Goal: Task Accomplishment & Management: Use online tool/utility

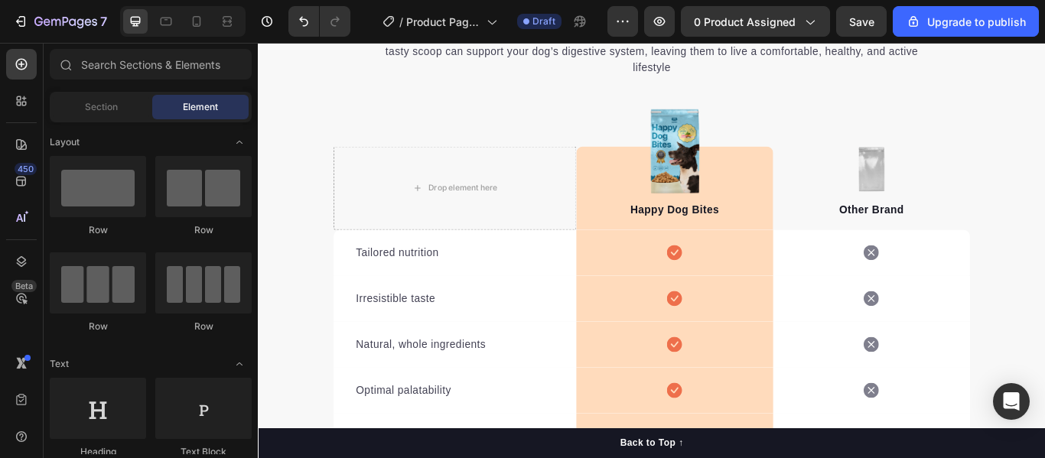
scroll to position [2392, 0]
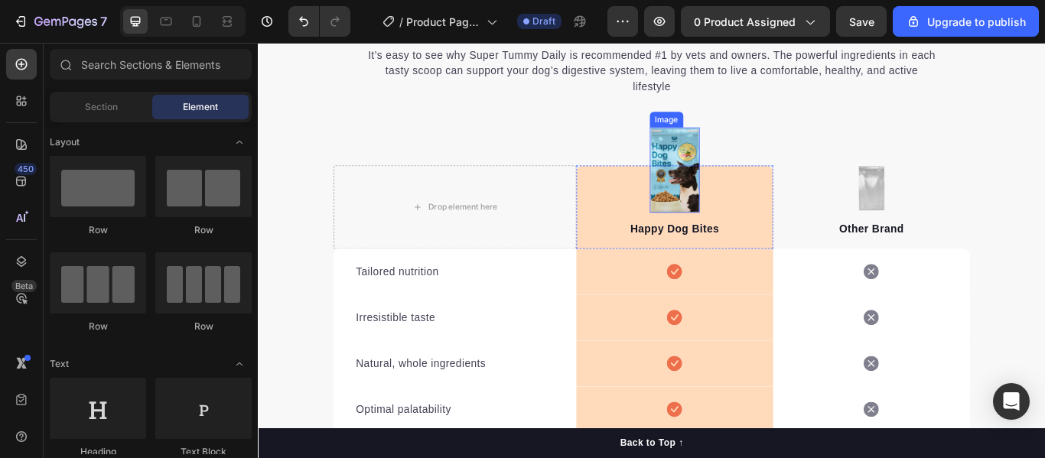
click at [741, 165] on img at bounding box center [744, 191] width 58 height 99
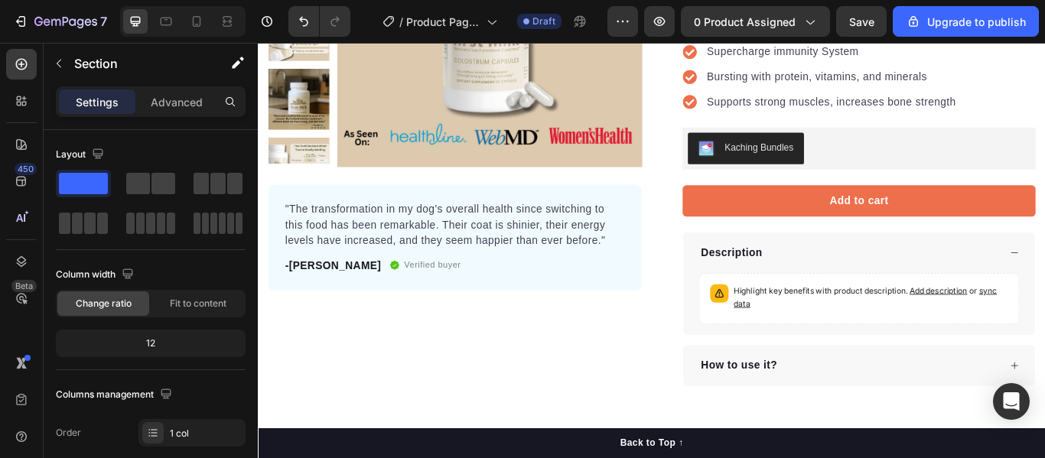
scroll to position [0, 0]
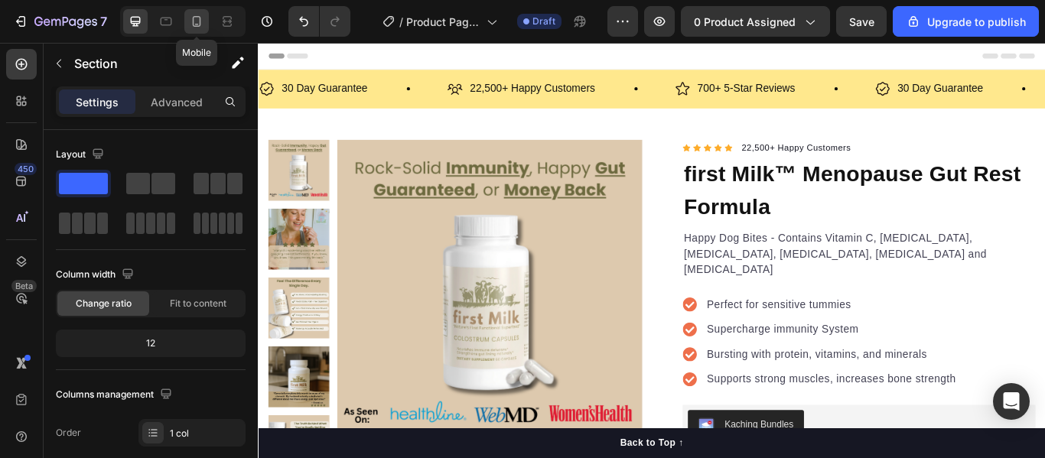
click at [200, 22] on icon at bounding box center [197, 21] width 8 height 11
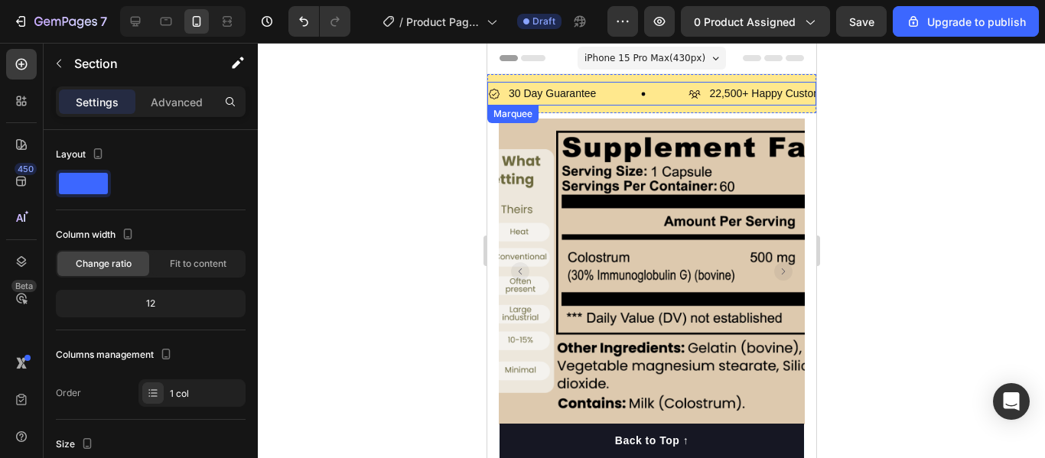
click at [614, 89] on div "30 Day Guarantee Item List" at bounding box center [587, 94] width 200 height 24
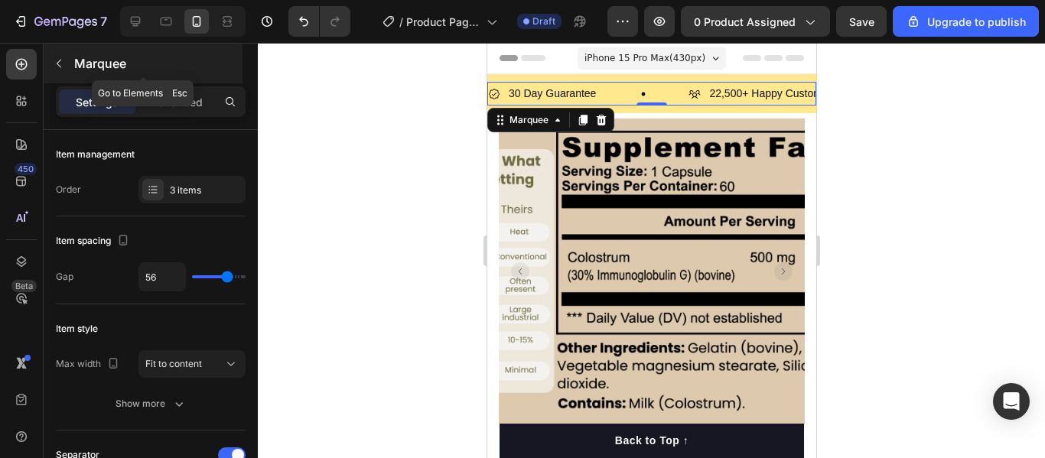
click at [59, 64] on icon "button" at bounding box center [59, 63] width 12 height 12
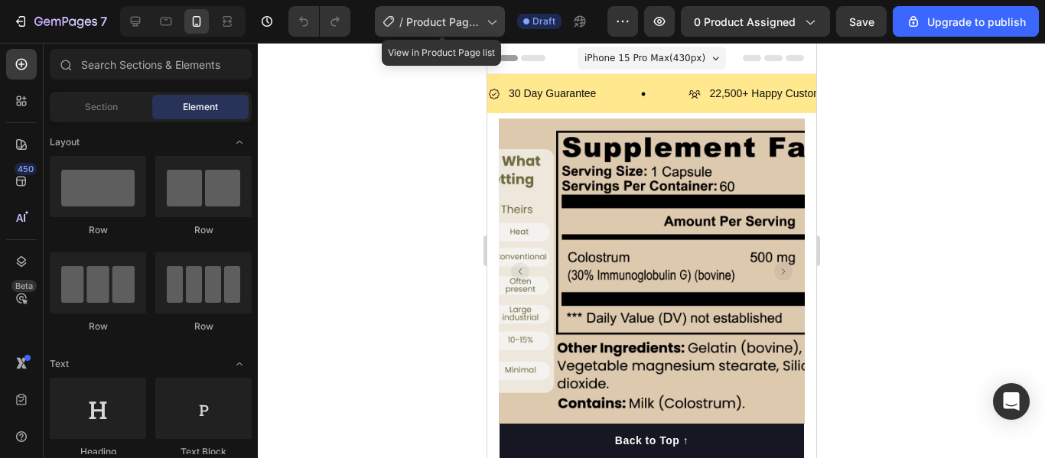
click at [435, 24] on span "Product Page - [DATE] 22:50:06" at bounding box center [443, 22] width 74 height 16
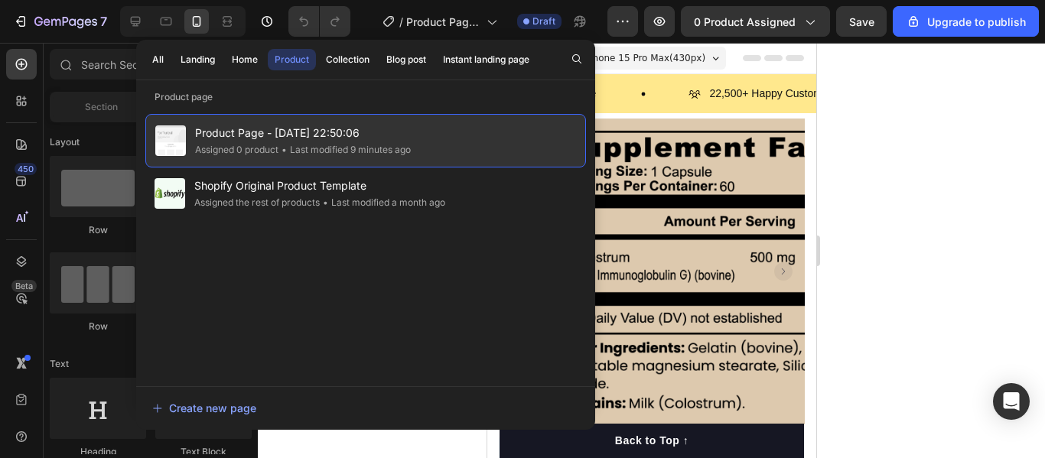
click at [295, 135] on span "Product Page - [DATE] 22:50:06" at bounding box center [303, 133] width 216 height 18
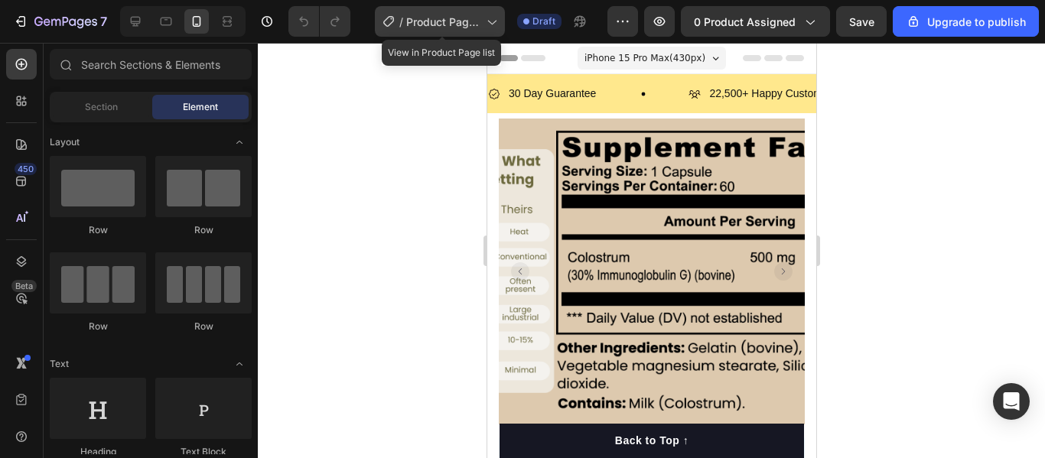
click at [388, 18] on icon at bounding box center [388, 21] width 11 height 11
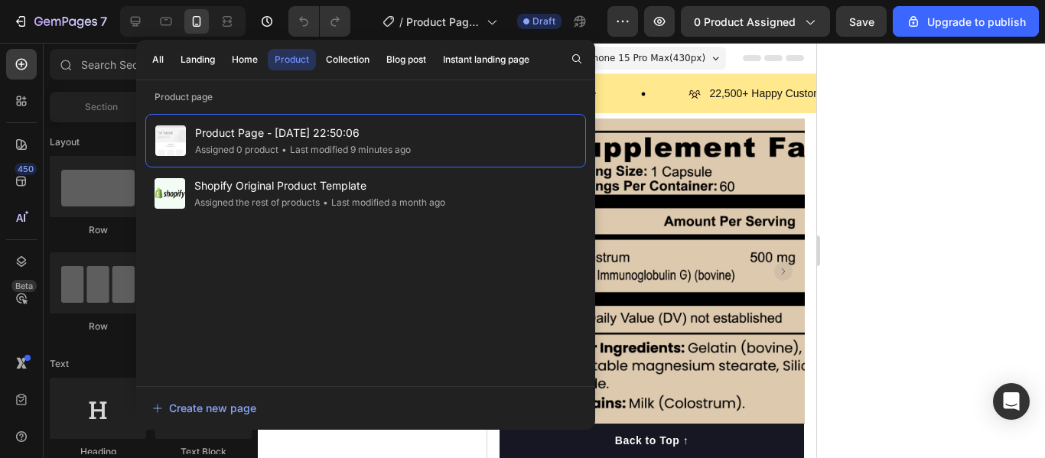
click at [199, 96] on p "Product page" at bounding box center [365, 97] width 459 height 15
click at [480, 26] on span "Product Page - [DATE] 22:50:06" at bounding box center [443, 22] width 74 height 16
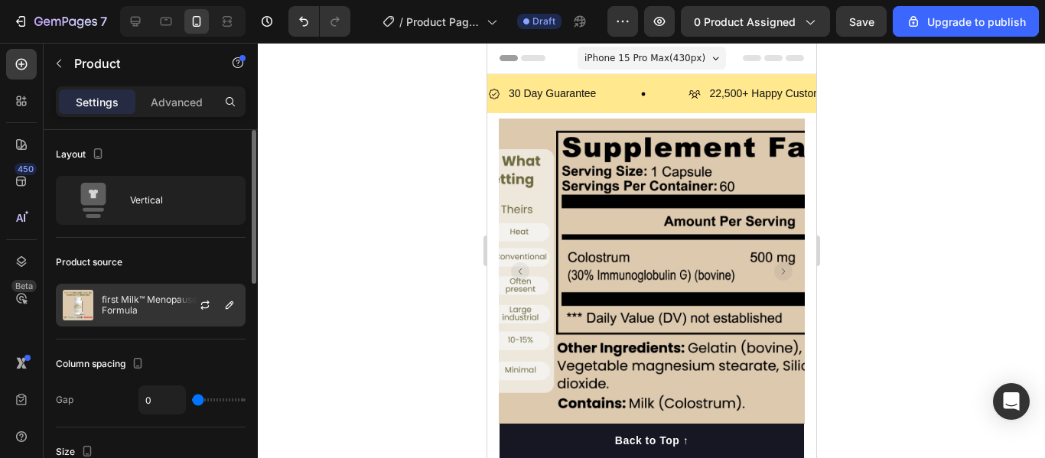
click at [163, 301] on p "first Milk™ Menopause Gut Rest Formula" at bounding box center [170, 305] width 137 height 21
click at [226, 308] on icon "button" at bounding box center [230, 305] width 8 height 8
click at [201, 304] on icon "button" at bounding box center [205, 303] width 8 height 5
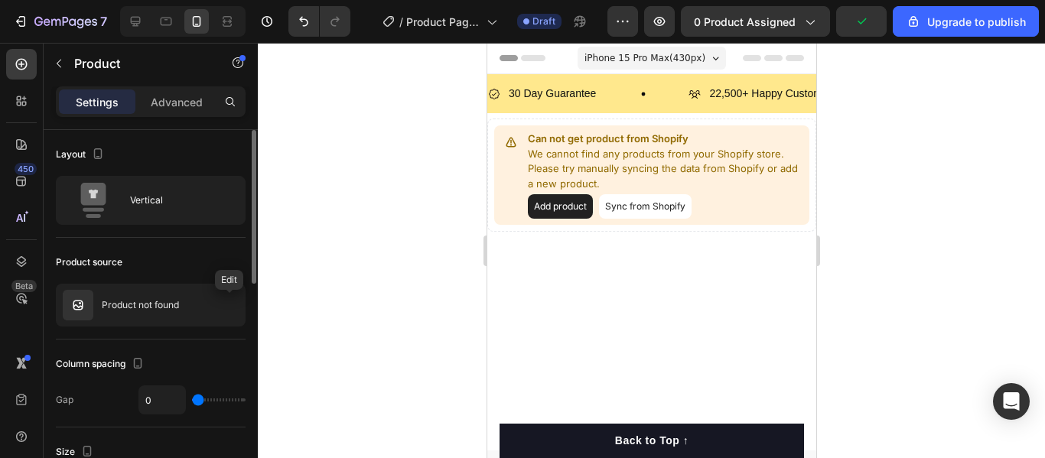
click at [0, 0] on icon "button" at bounding box center [0, 0] width 0 height 0
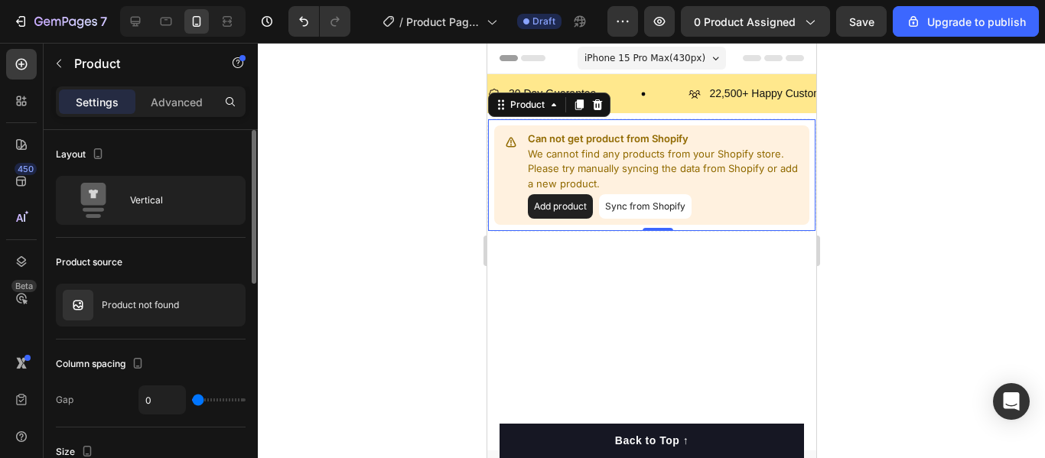
click at [547, 208] on button "Add product" at bounding box center [559, 206] width 65 height 24
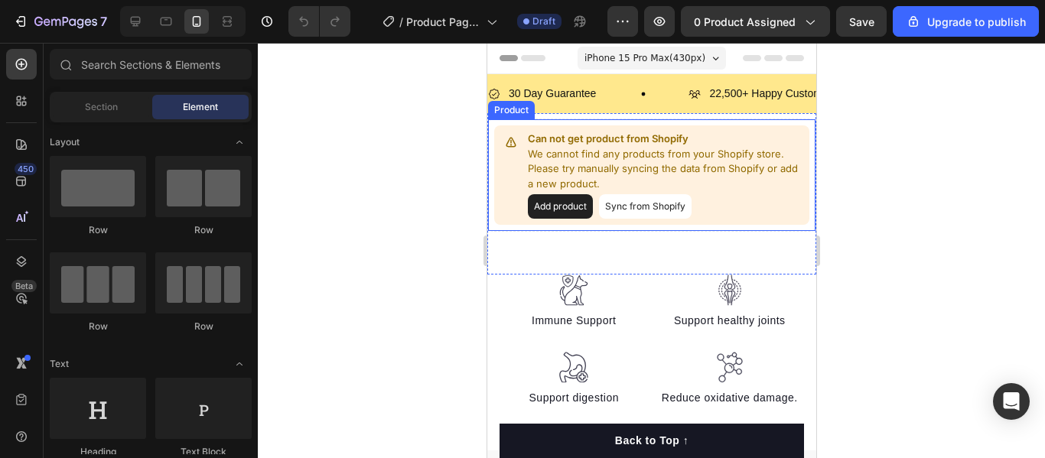
click at [575, 203] on button "Add product" at bounding box center [559, 206] width 65 height 24
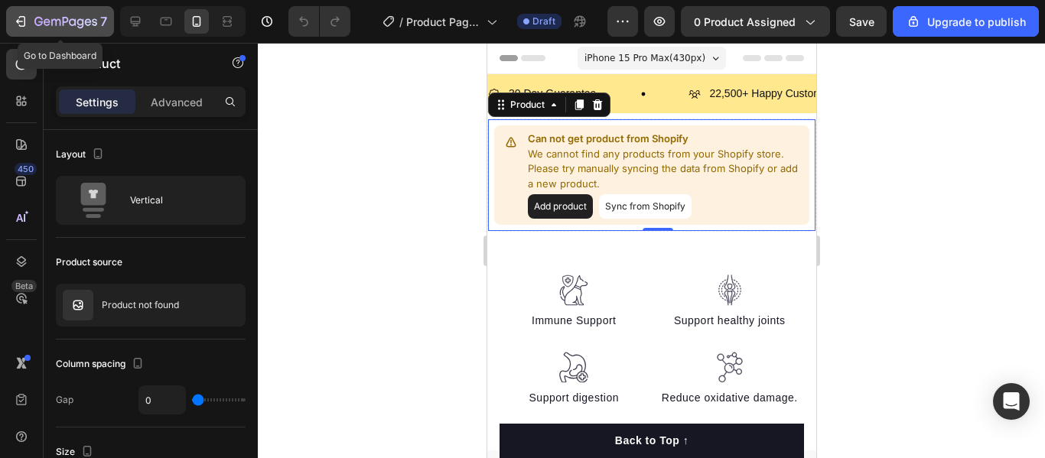
click at [37, 29] on div "7" at bounding box center [70, 21] width 73 height 18
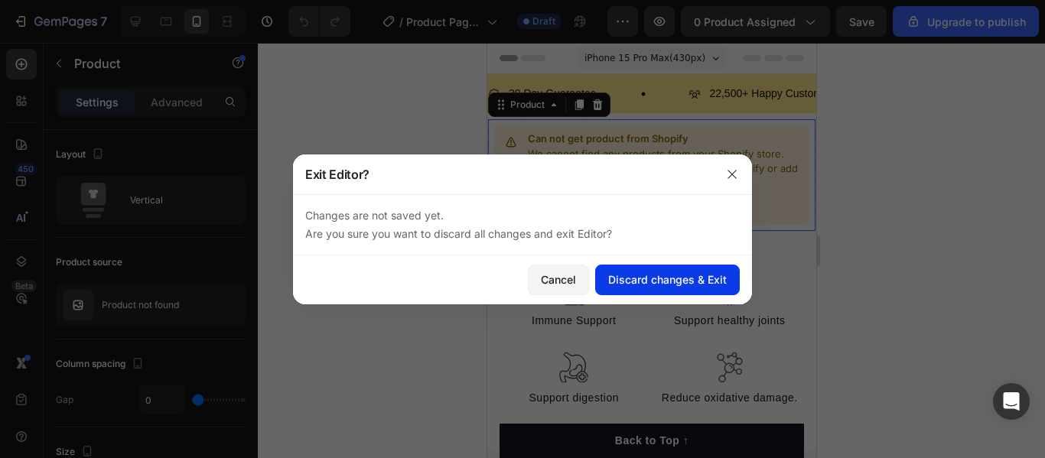
click at [650, 282] on div "Discard changes & Exit" at bounding box center [667, 280] width 119 height 16
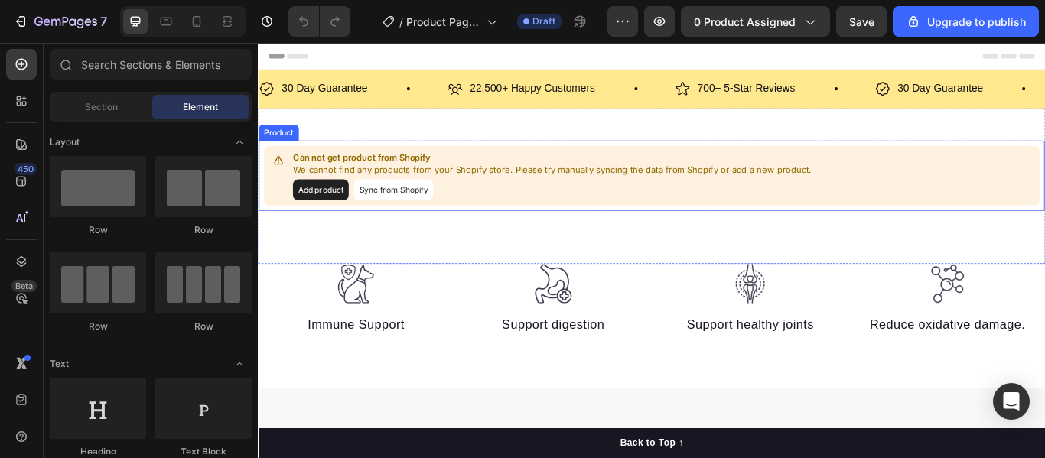
click at [379, 210] on button "Sync from Shopify" at bounding box center [416, 214] width 93 height 24
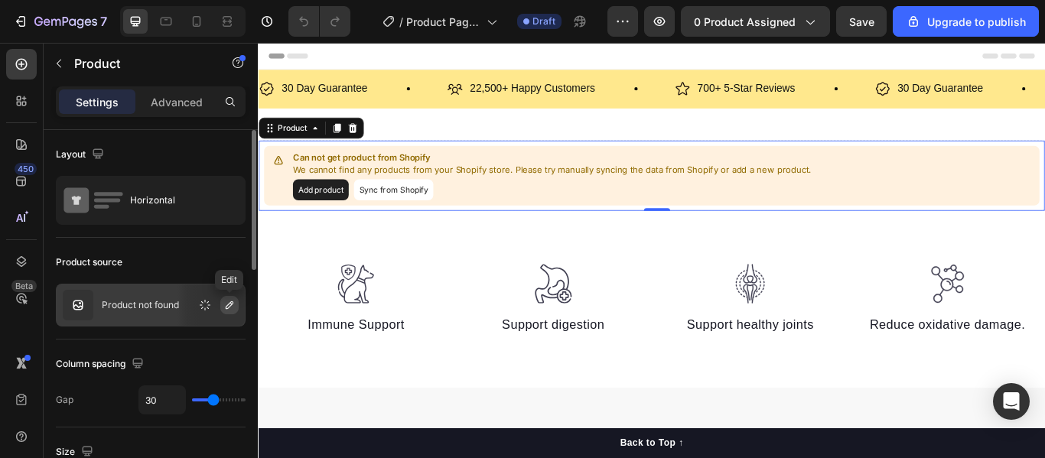
click at [228, 301] on icon "button" at bounding box center [229, 305] width 12 height 12
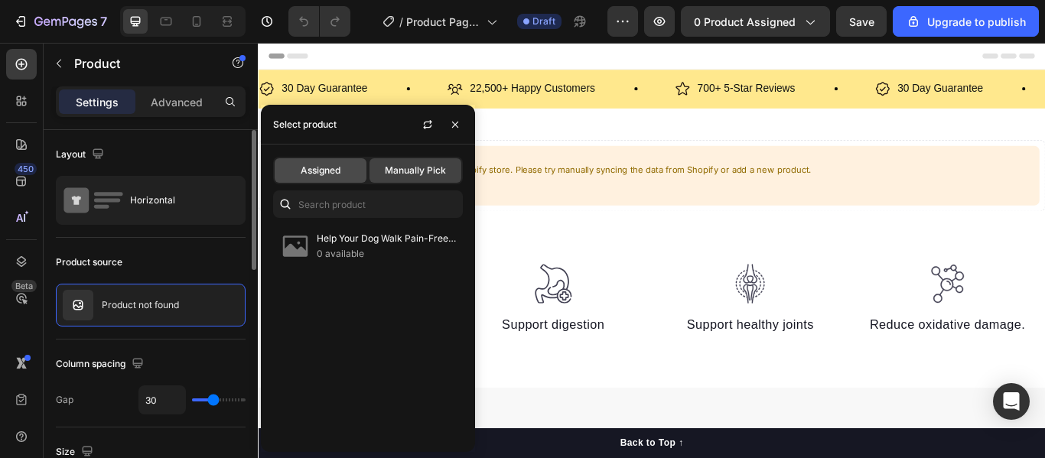
click at [333, 174] on span "Assigned" at bounding box center [321, 171] width 40 height 14
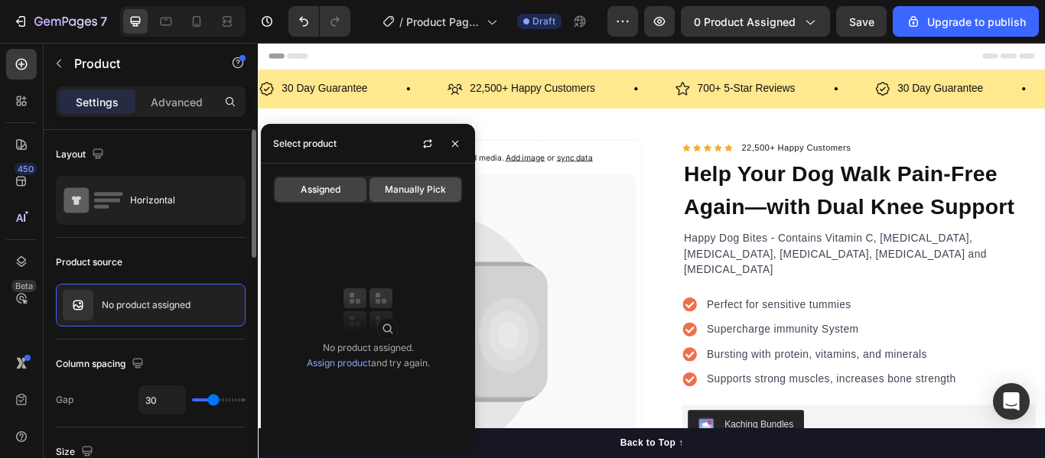
click at [380, 182] on div "Manually Pick" at bounding box center [416, 189] width 92 height 24
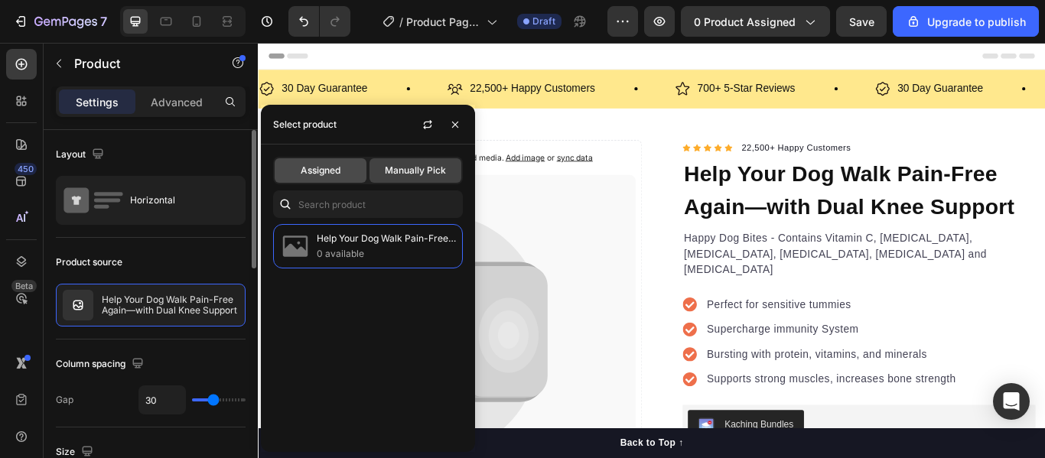
click at [346, 180] on div "Assigned" at bounding box center [321, 170] width 92 height 24
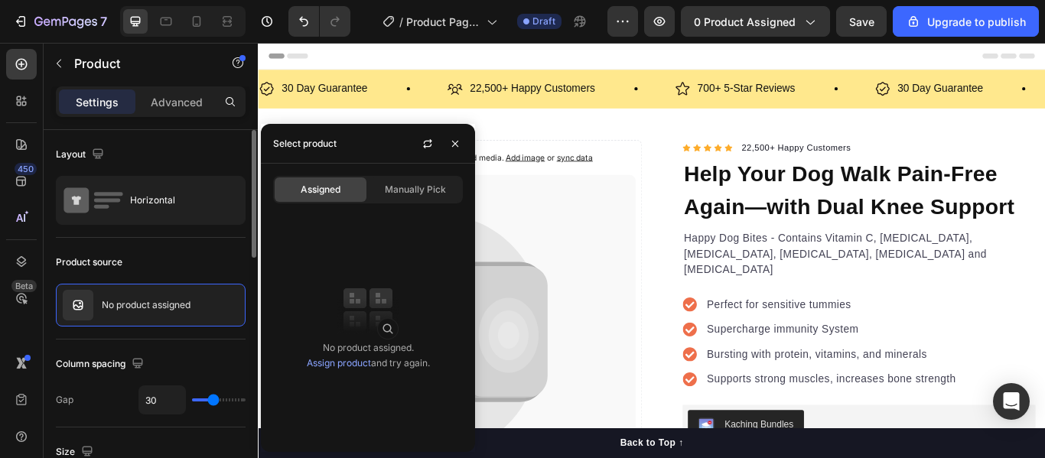
click at [340, 364] on link "Assign product" at bounding box center [339, 362] width 64 height 11
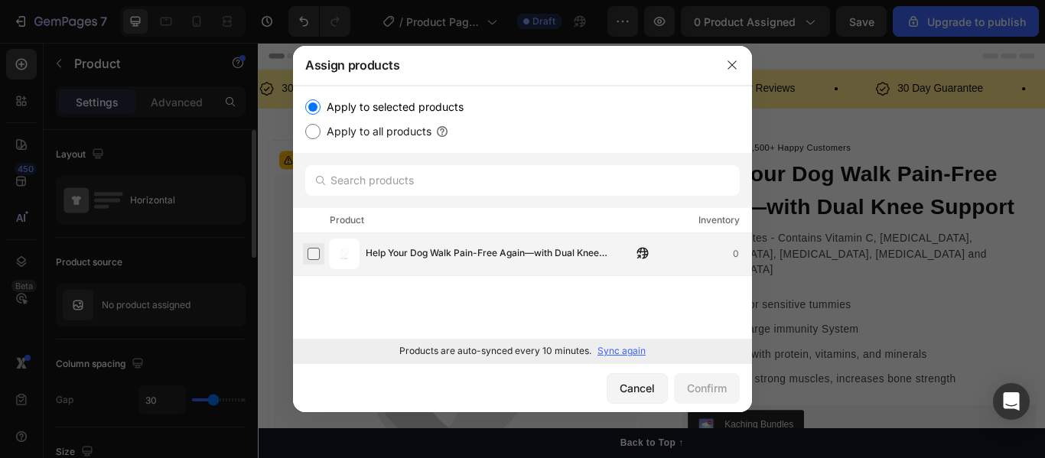
click at [308, 256] on label at bounding box center [314, 254] width 12 height 12
click at [703, 392] on div "Confirm" at bounding box center [707, 388] width 40 height 16
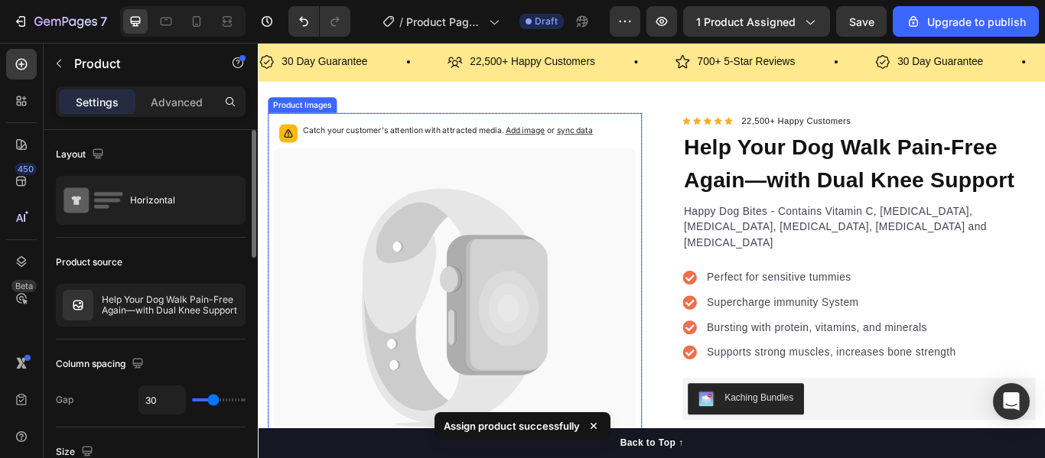
scroll to position [31, 0]
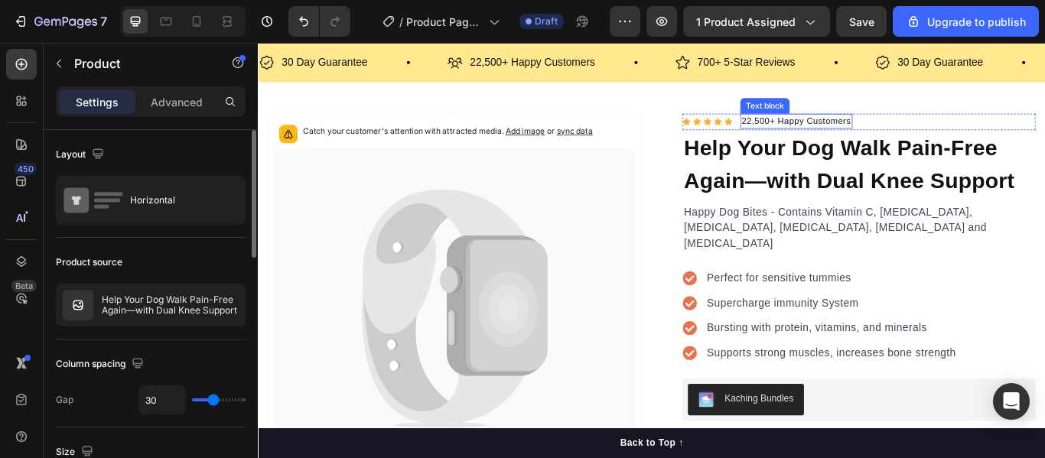
click at [834, 136] on p "22,500+ Happy Customers" at bounding box center [886, 134] width 128 height 15
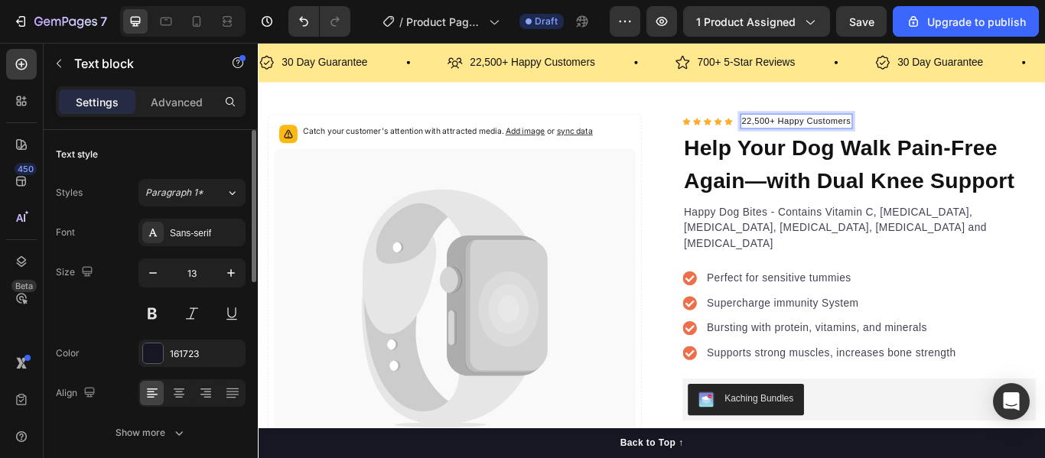
click at [835, 136] on p "22,500+ Happy Customers" at bounding box center [886, 134] width 128 height 15
click at [903, 135] on p "10,000+ Happy Customers" at bounding box center [886, 134] width 128 height 15
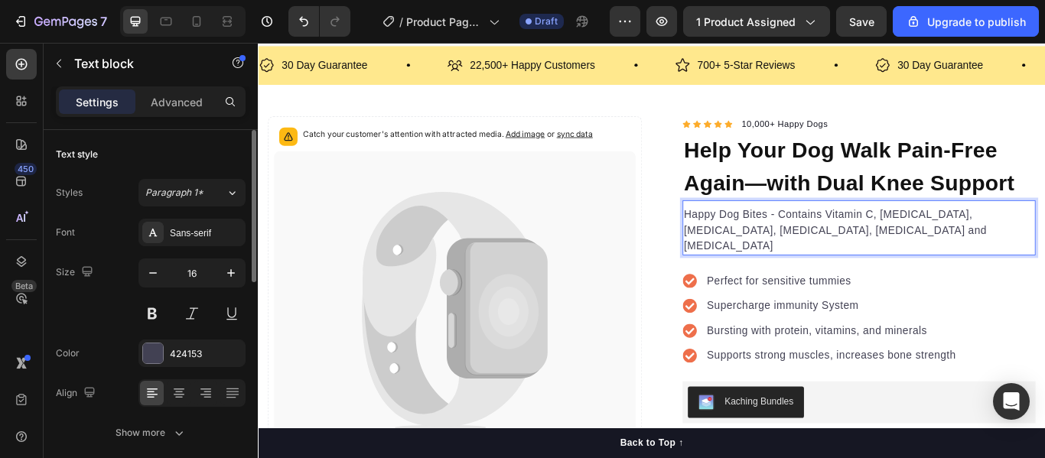
scroll to position [24, 0]
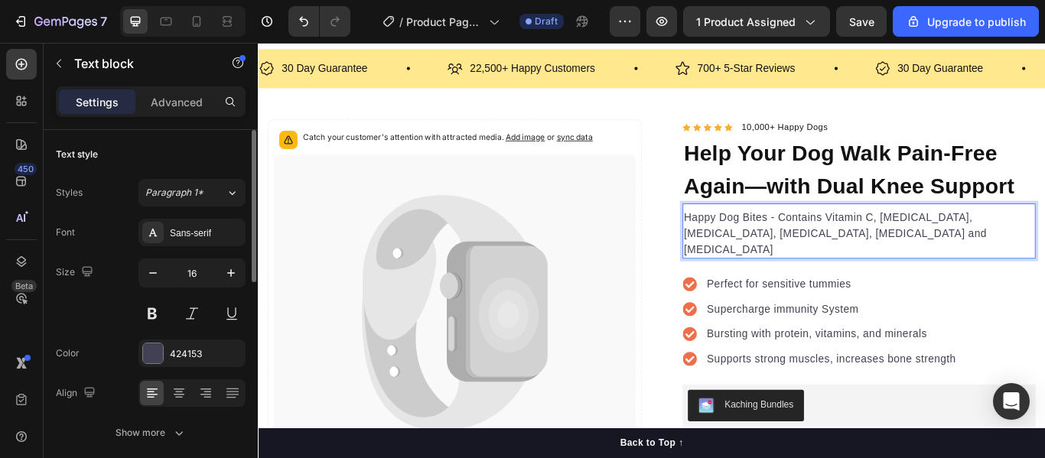
click at [755, 249] on p "Happy Dog Bites - Contains Vitamin C, [MEDICAL_DATA], [MEDICAL_DATA], [MEDICAL_…" at bounding box center [958, 265] width 409 height 55
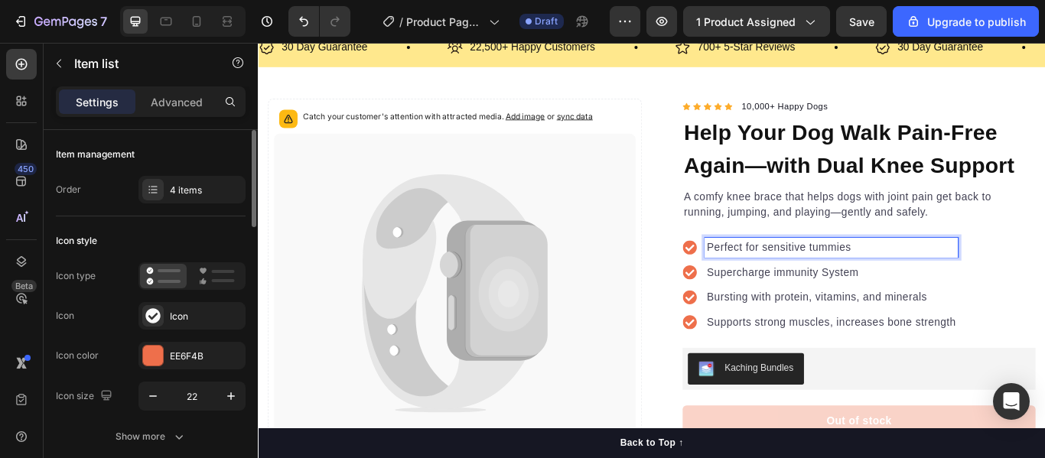
scroll to position [45, 0]
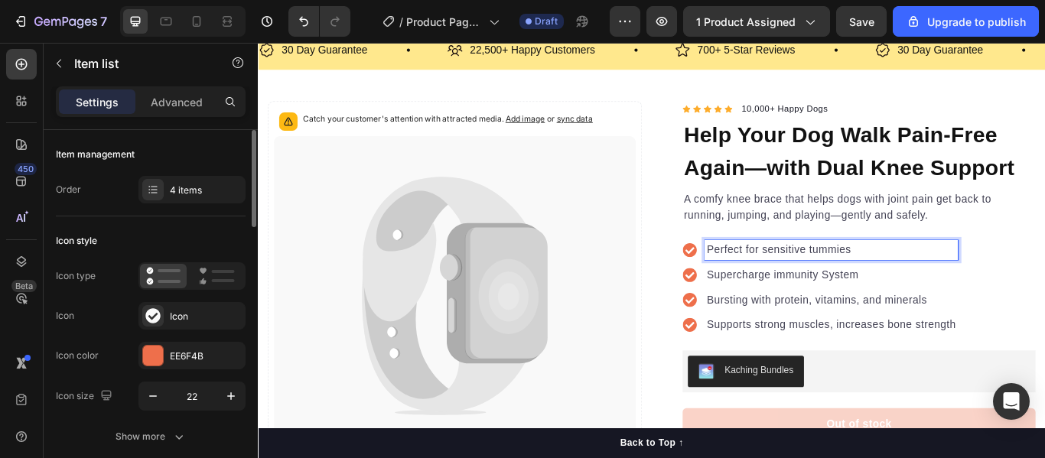
click at [781, 286] on p "Perfect for sensitive tummies" at bounding box center [926, 284] width 291 height 18
click at [844, 285] on p "Skip the $5,000+ surgery - help your dog heal naturally at home" at bounding box center [966, 284] width 370 height 18
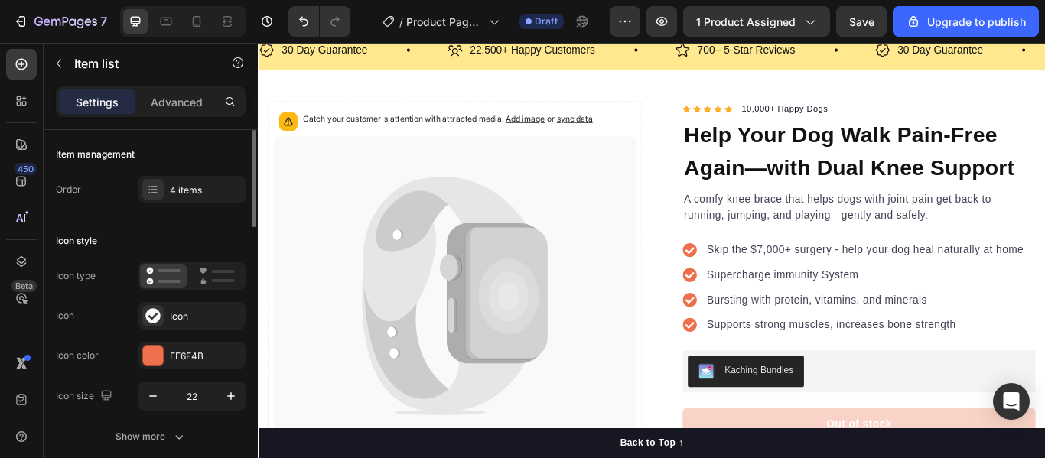
click at [1044, 256] on div "Skip the $7,000+ surgery - help your dog heal naturally at home Supercharge imm…" at bounding box center [959, 328] width 412 height 147
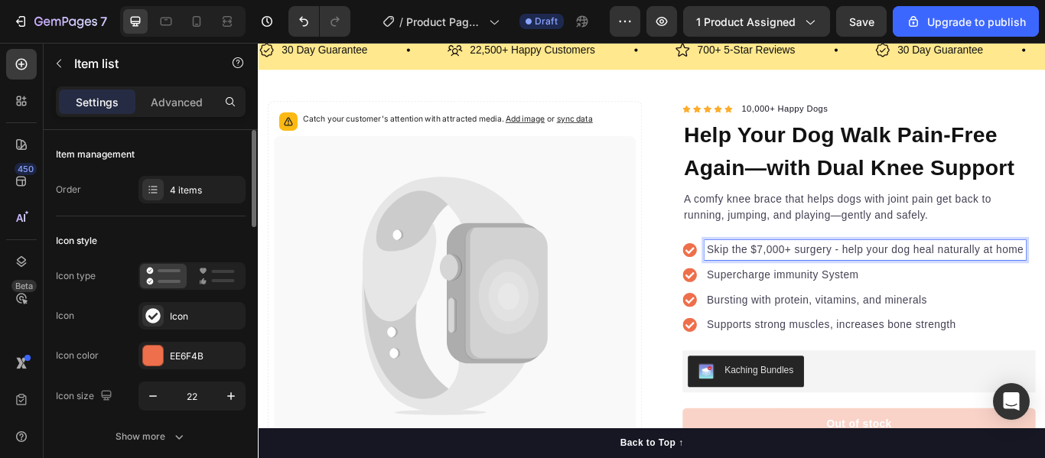
click at [877, 285] on p "Skip the $7,000+ surgery - help your dog heal naturally at home" at bounding box center [966, 284] width 370 height 18
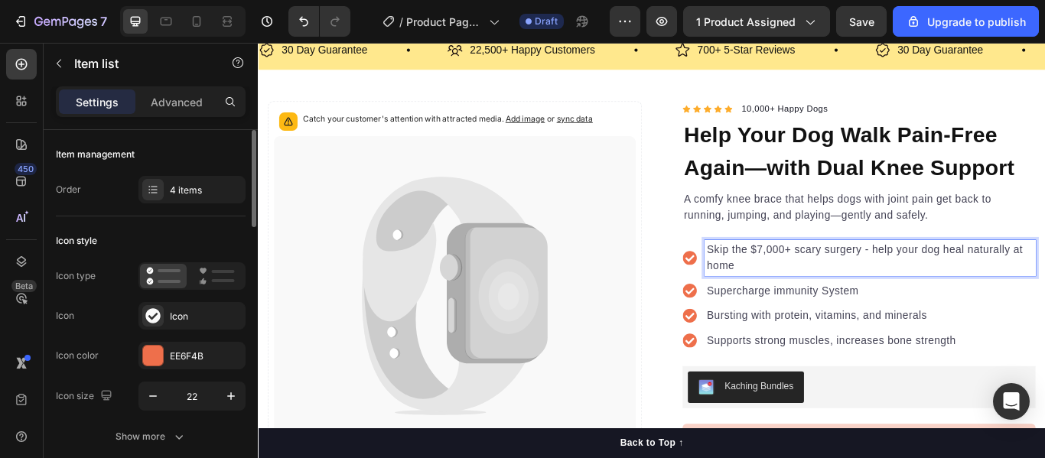
click at [972, 286] on p "Skip the $7,000+ scary surgery - help your dog heal naturally at home" at bounding box center [971, 293] width 381 height 37
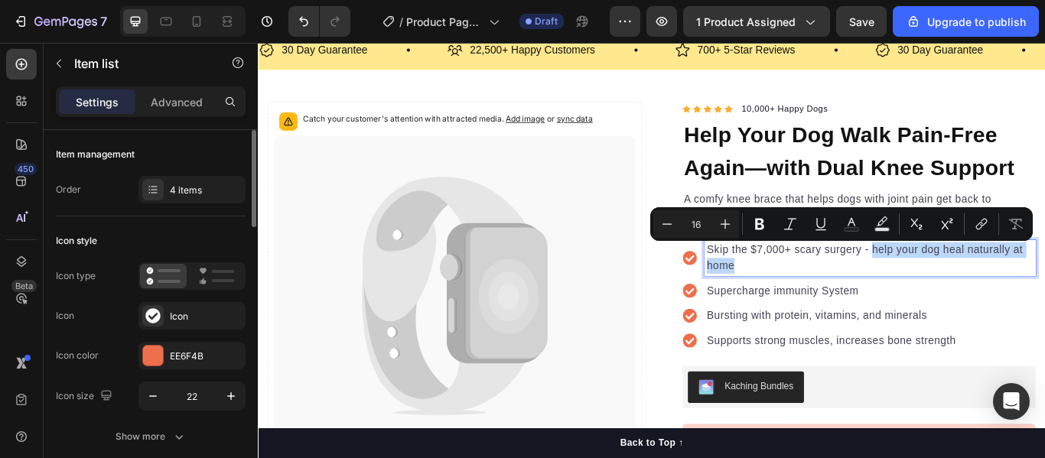
copy p "help your dog heal naturally at home"
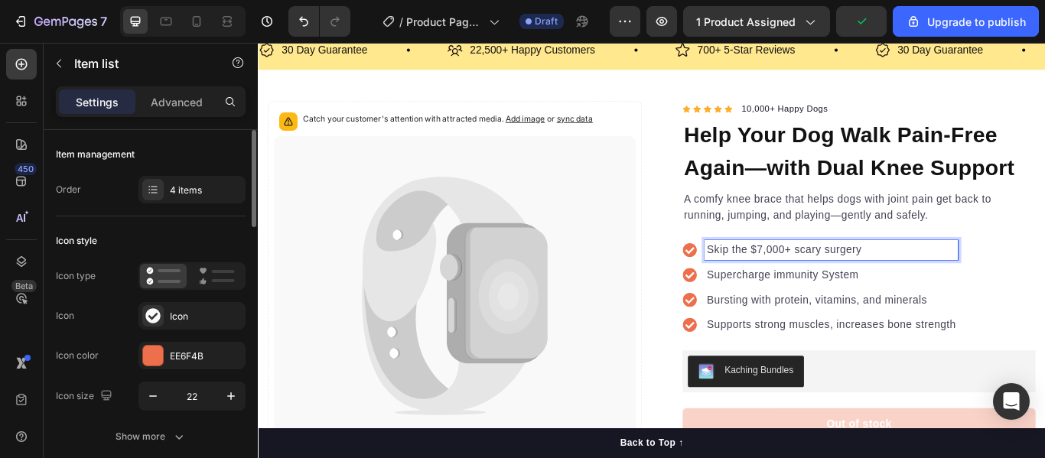
click at [908, 311] on p "Supercharge immunity System" at bounding box center [926, 313] width 291 height 18
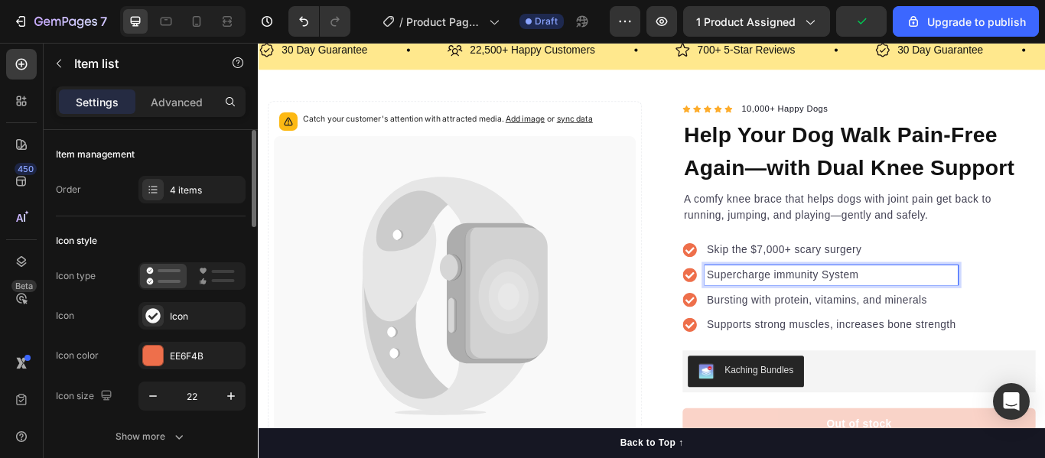
click at [908, 311] on p "Supercharge immunity System" at bounding box center [926, 313] width 291 height 18
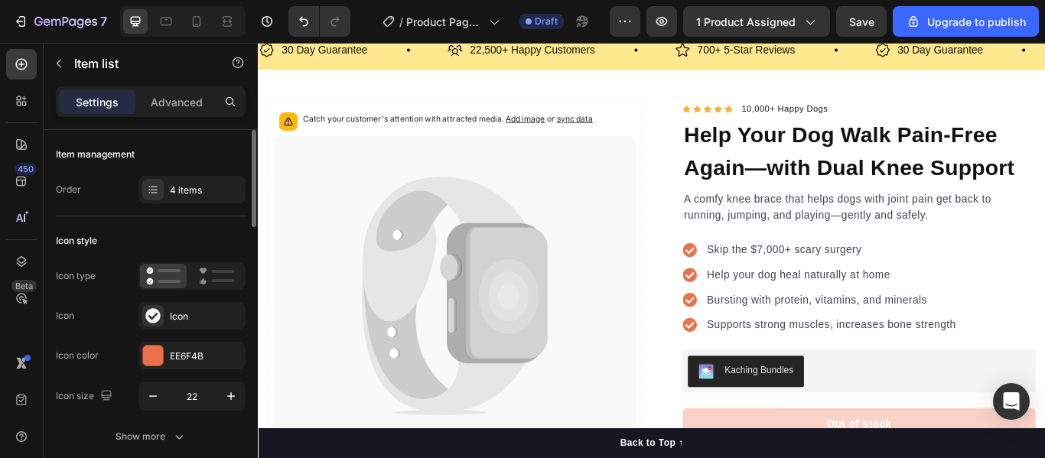
click at [1044, 264] on div "Skip the $7,000+ scary surgery Help your dog heal naturally at home Bursting wi…" at bounding box center [959, 328] width 412 height 147
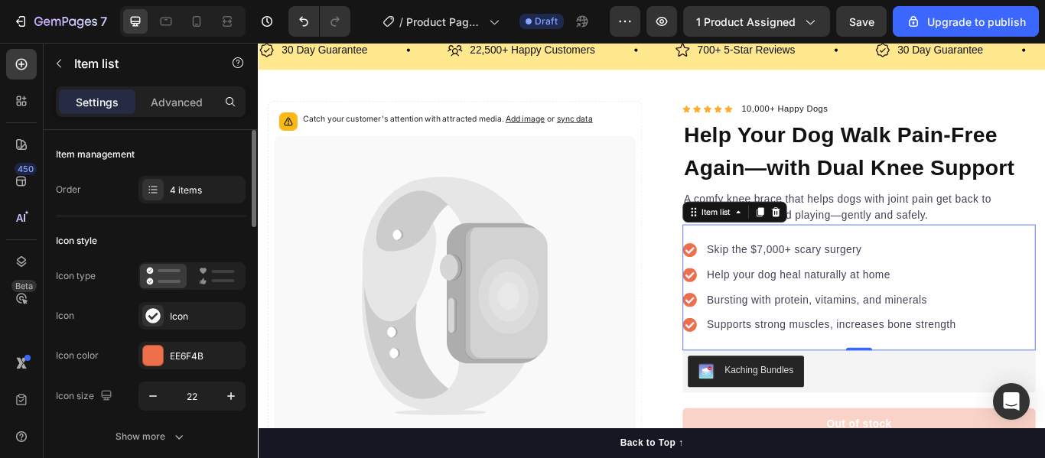
click at [759, 282] on icon at bounding box center [761, 284] width 17 height 17
click at [1044, 270] on div "Skip the $7,000+ scary surgery Help your dog heal naturally at home Bursting wi…" at bounding box center [959, 328] width 412 height 147
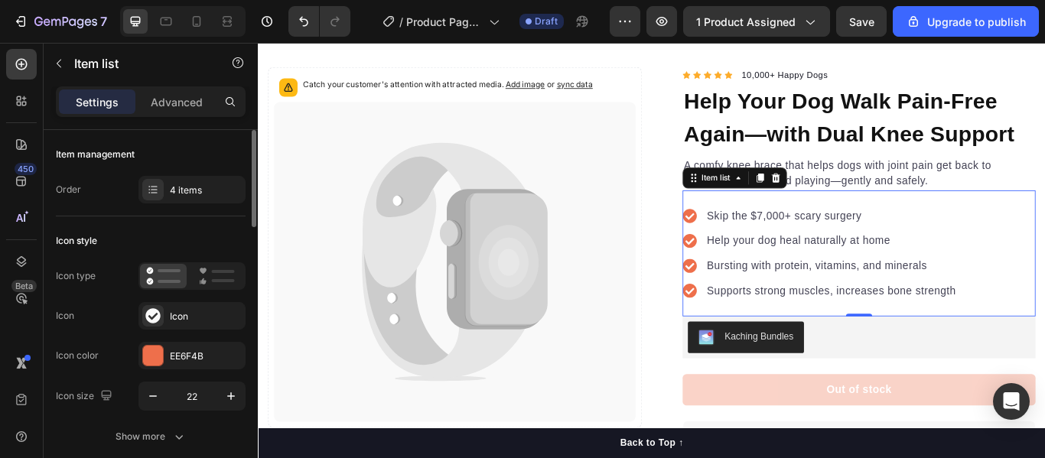
scroll to position [86, 0]
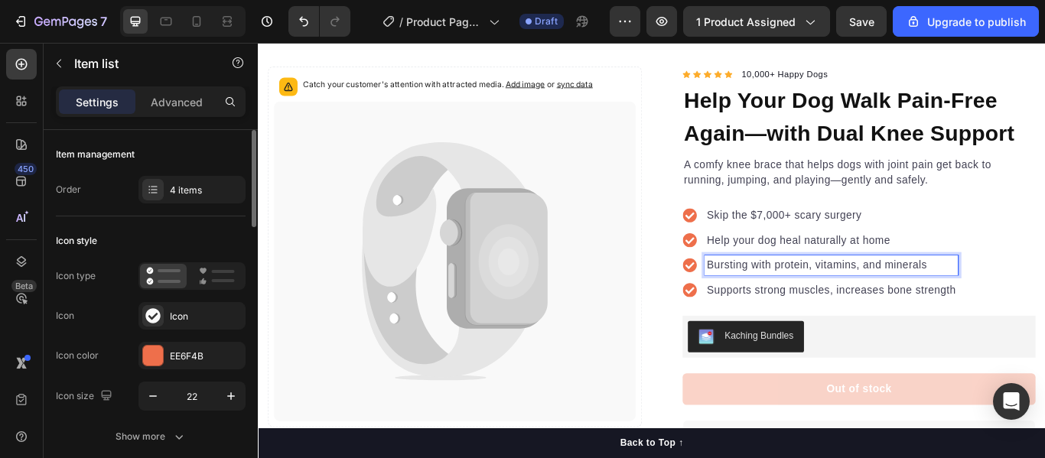
click at [843, 306] on p "Bursting with protein, vitamins, and minerals" at bounding box center [926, 302] width 291 height 18
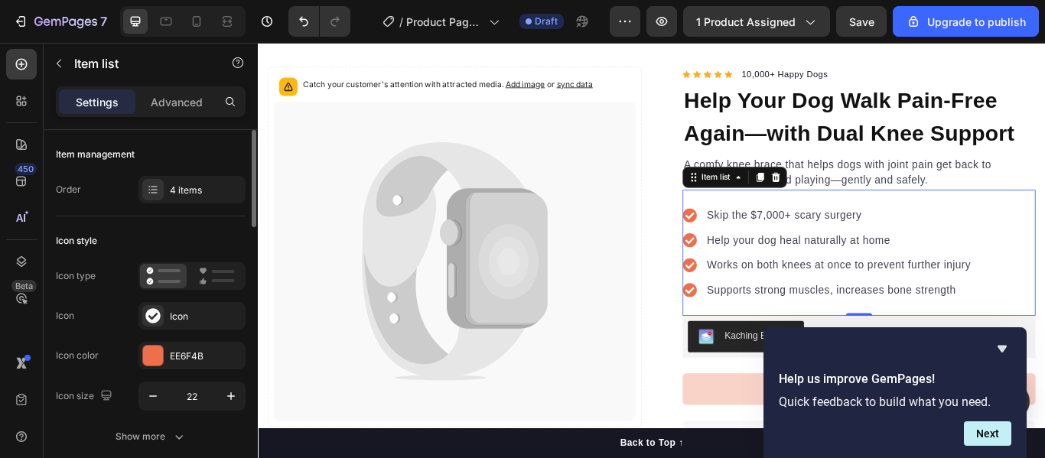
click at [1044, 255] on div "Skip the $7,000+ scary surgery Help your dog heal naturally at home Works on bo…" at bounding box center [959, 287] width 412 height 147
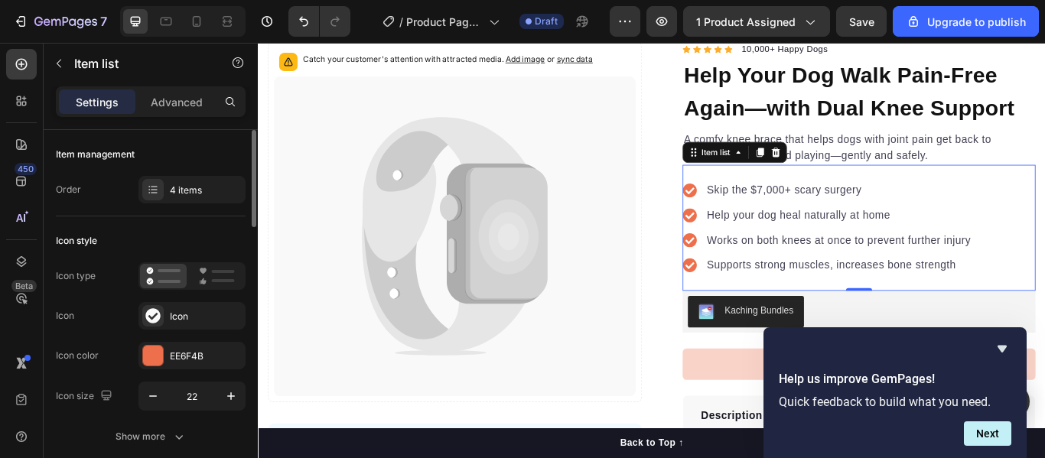
scroll to position [118, 0]
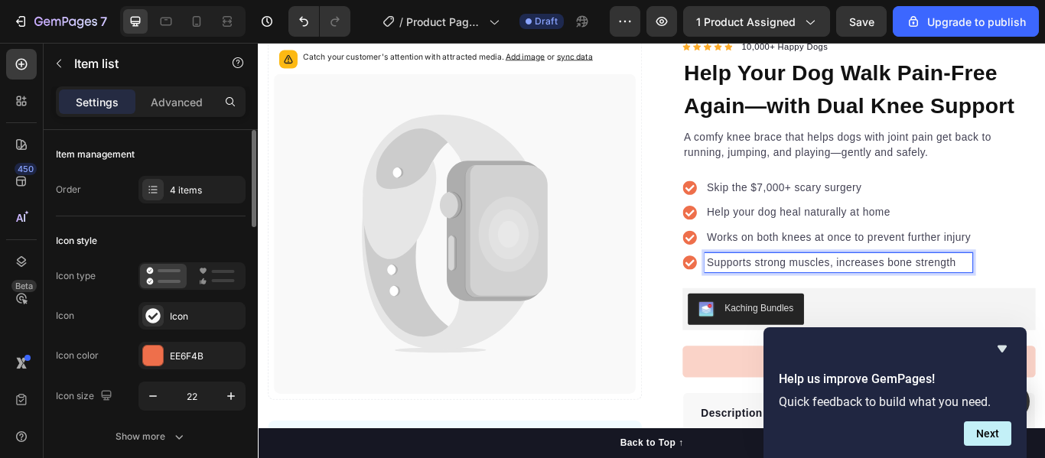
click at [852, 303] on p "Supports strong muscles, increases bone strength" at bounding box center [935, 299] width 308 height 18
click at [986, 296] on p "Pain relief starts in 20 minutes" at bounding box center [935, 299] width 308 height 18
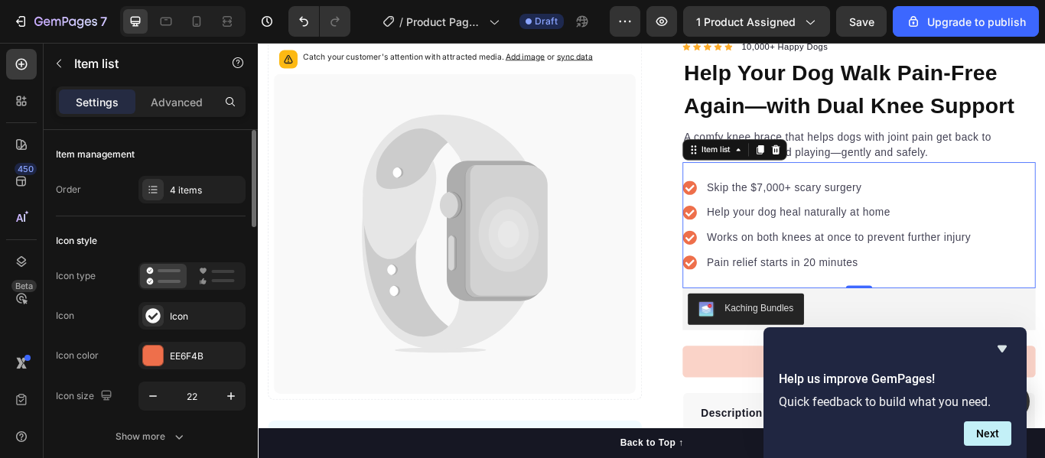
click at [1044, 221] on div "Skip the $7,000+ scary surgery Help your dog heal naturally at home Works on bo…" at bounding box center [959, 255] width 412 height 147
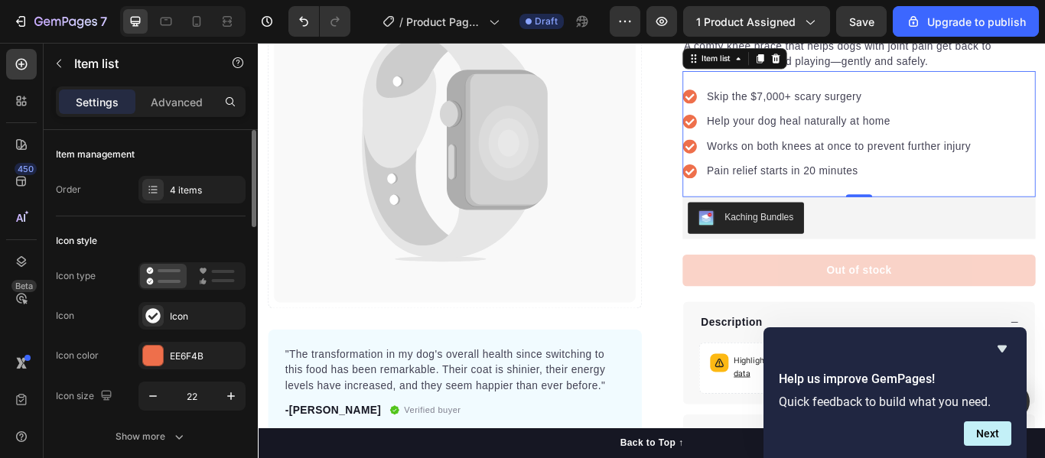
scroll to position [226, 0]
click at [798, 58] on div "Item list" at bounding box center [792, 60] width 40 height 14
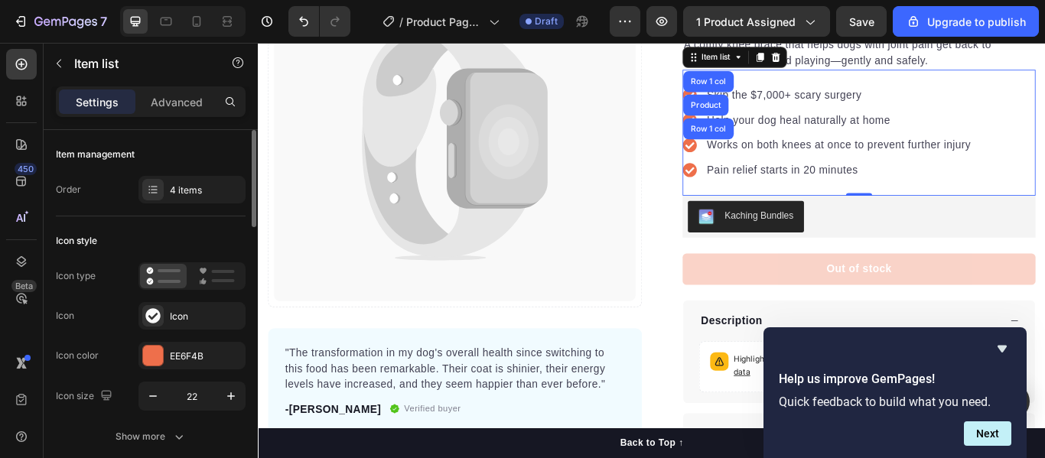
click at [960, 194] on p "Pain relief starts in 20 minutes" at bounding box center [935, 191] width 308 height 18
click at [916, 205] on div "Skip the $7,000+ scary surgery Help your dog heal naturally at home Works on bo…" at bounding box center [959, 147] width 412 height 147
click at [1044, 103] on div "Skip the $7,000+ scary surgery Help your dog heal naturally at home Works on bo…" at bounding box center [959, 147] width 412 height 147
click at [1044, 60] on p "A comfy knee brace that helps dogs with joint pain get back to running, jumping…" at bounding box center [958, 54] width 409 height 37
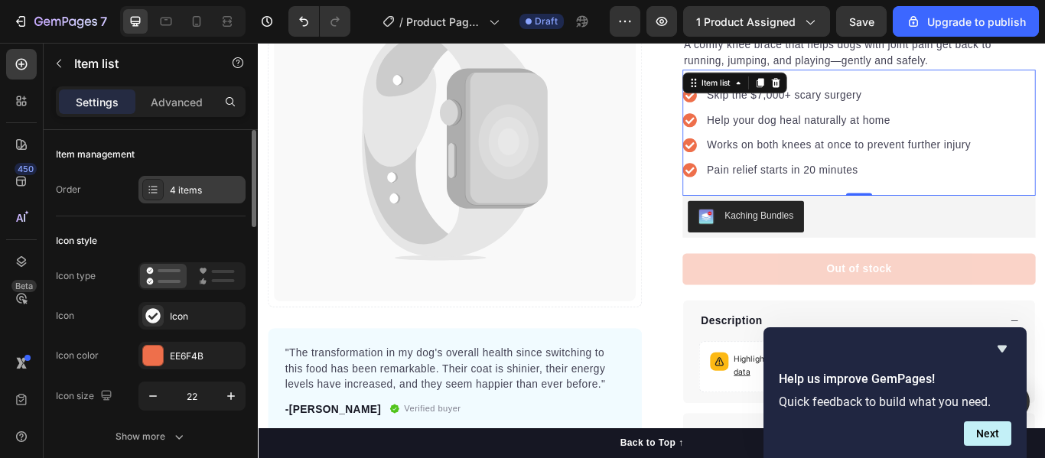
click at [230, 192] on div "4 items" at bounding box center [206, 191] width 72 height 14
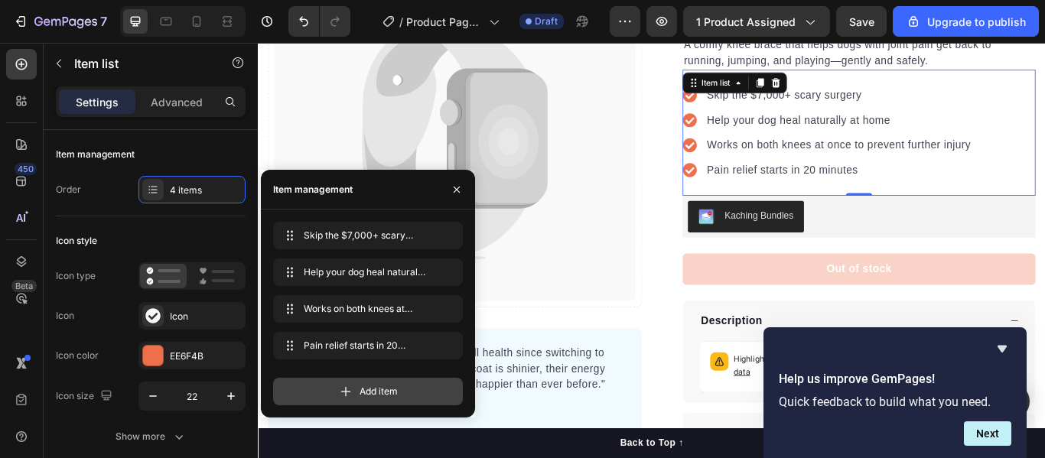
click at [326, 389] on div "Add item" at bounding box center [368, 392] width 190 height 28
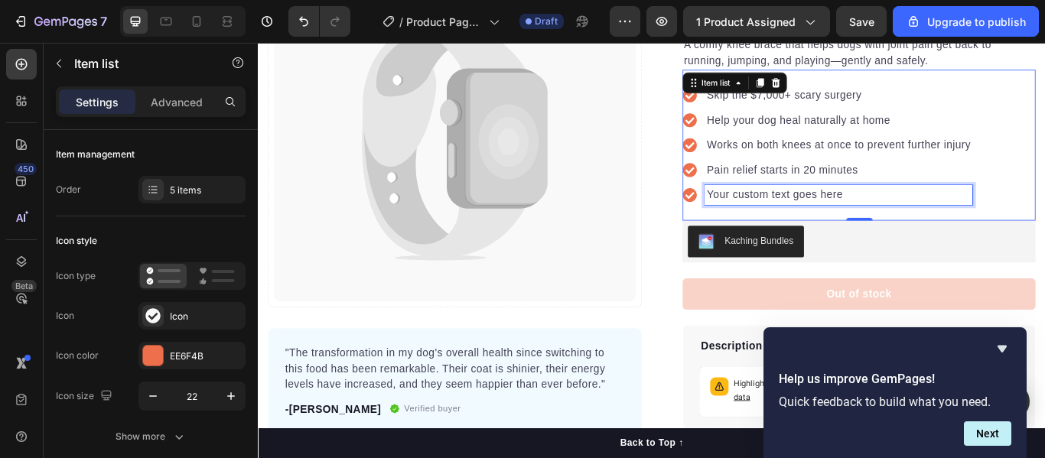
click at [833, 216] on div "Your custom text goes here" at bounding box center [935, 220] width 312 height 23
click at [833, 216] on p "Your custom text goes here" at bounding box center [935, 220] width 308 height 18
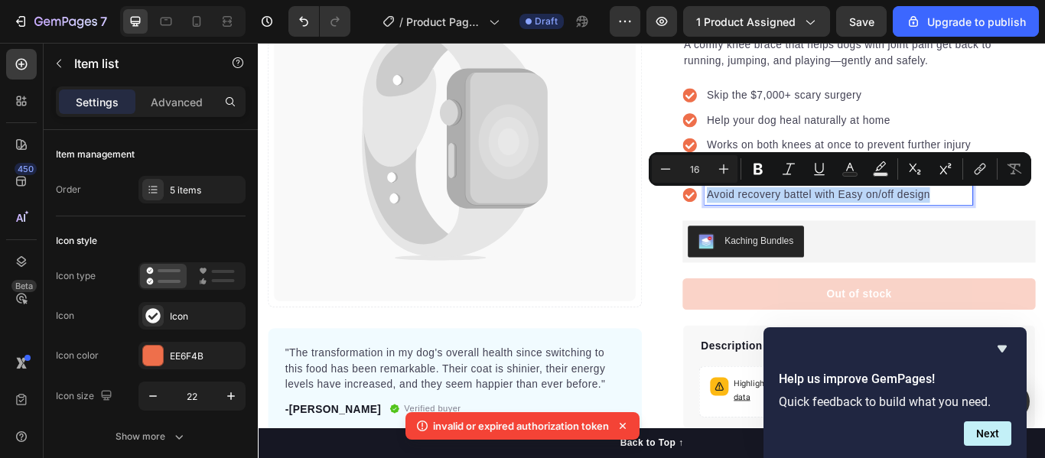
copy p "Avoid recovery battel with Easy on/off design"
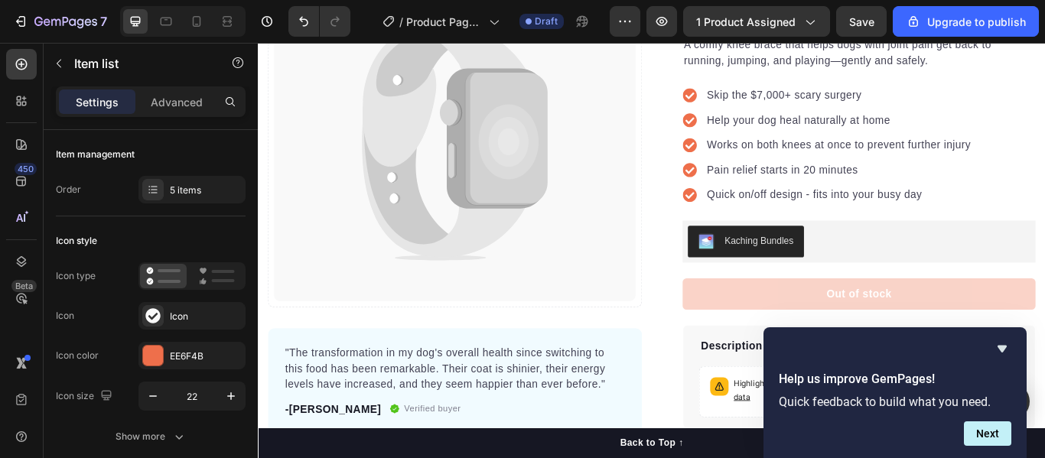
click at [1044, 181] on div "Skip the $7,000+ scary surgery Help your dog heal naturally at home Works on bo…" at bounding box center [959, 162] width 412 height 176
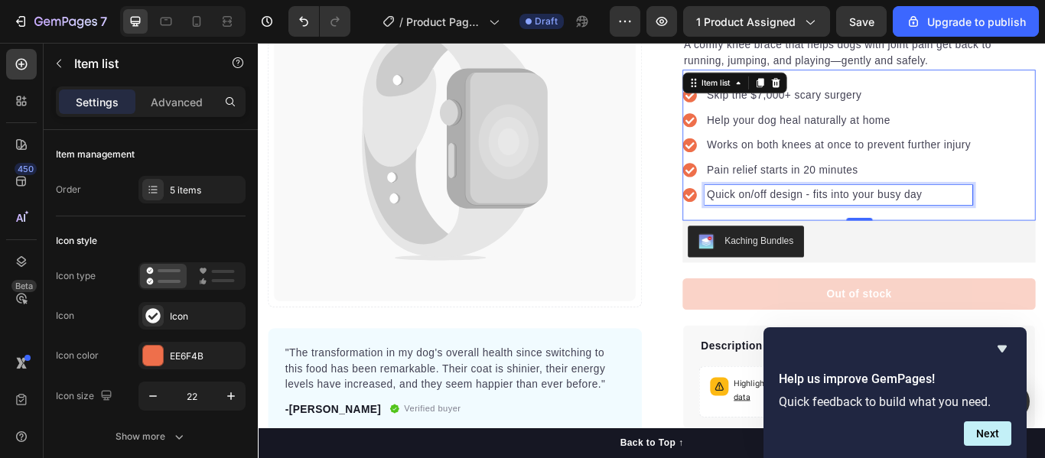
click at [896, 220] on p "Quick on/off design - fits into your busy day" at bounding box center [935, 220] width 308 height 18
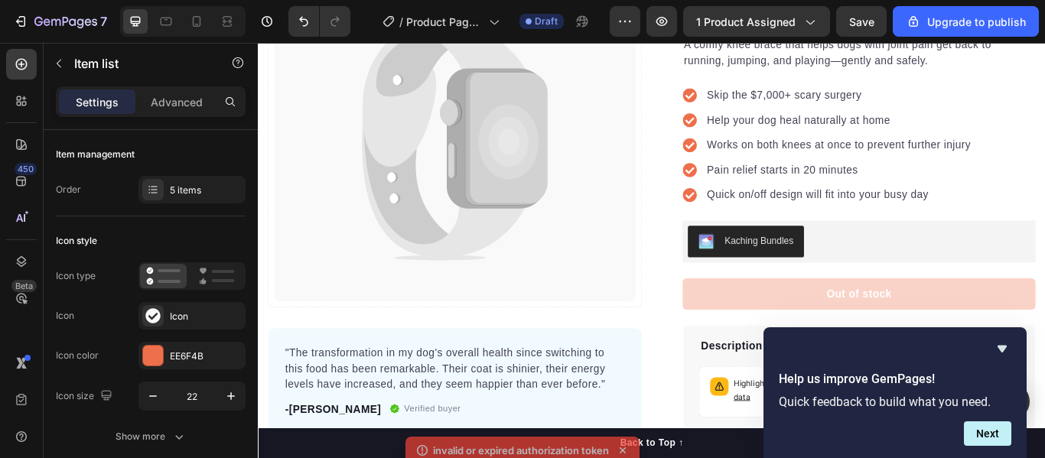
click at [1044, 229] on div "Skip the $7,000+ scary surgery Help your dog heal naturally at home Works on bo…" at bounding box center [959, 162] width 412 height 176
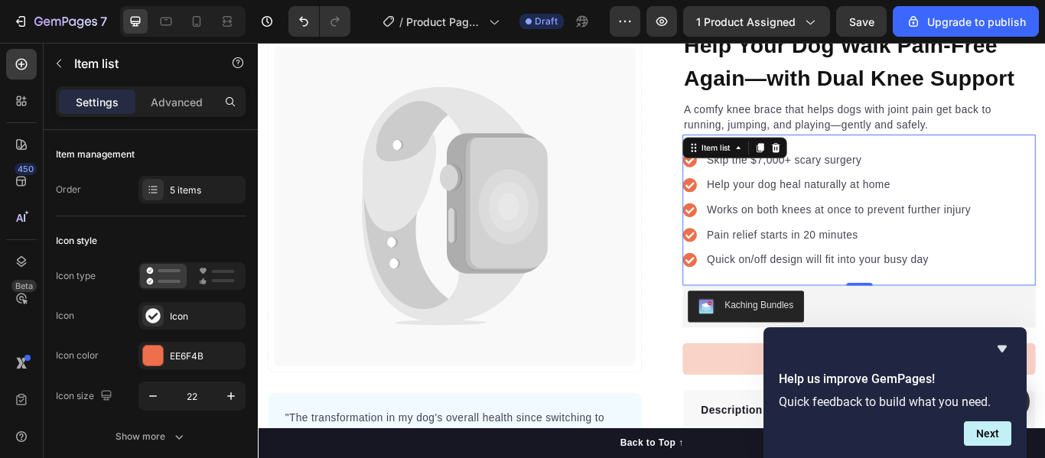
scroll to position [149, 0]
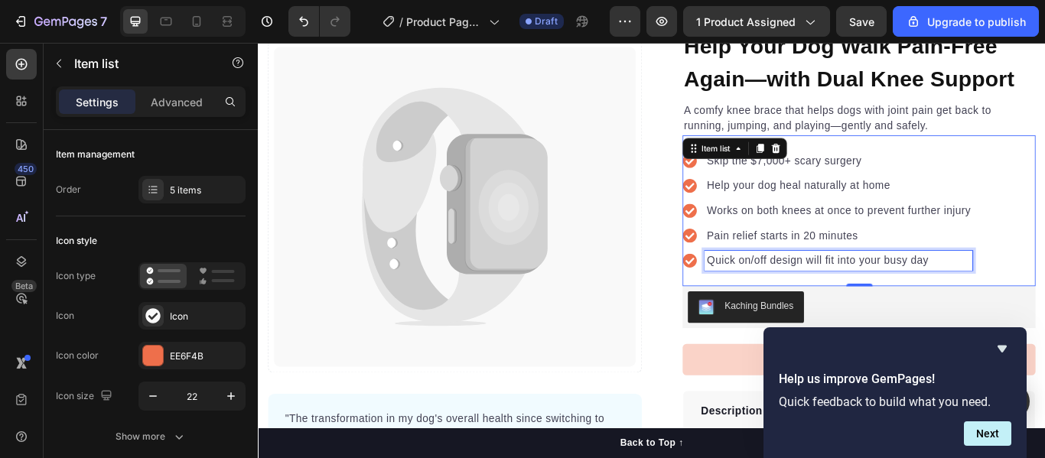
click at [900, 294] on p "Quick on/off design will fit into your busy day" at bounding box center [935, 297] width 308 height 18
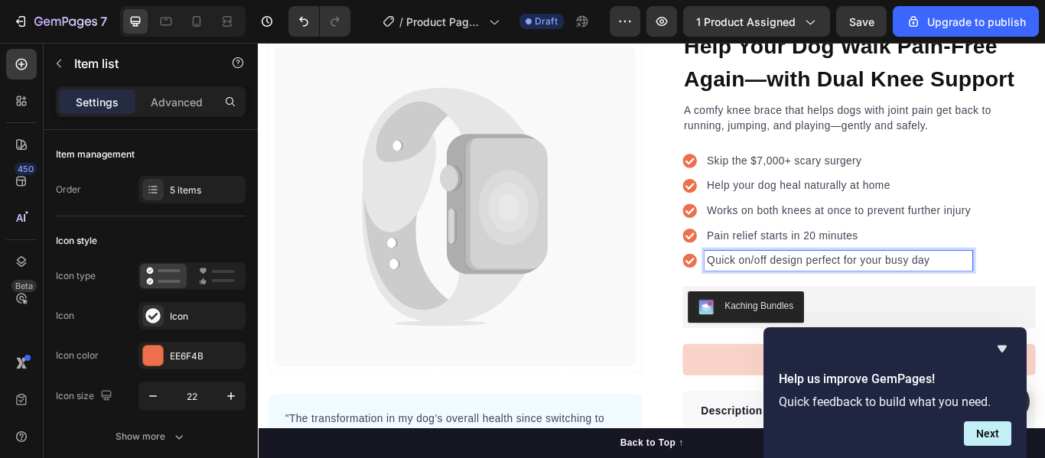
click at [892, 296] on p "Quick on/off design perfect for your busy day" at bounding box center [935, 297] width 308 height 18
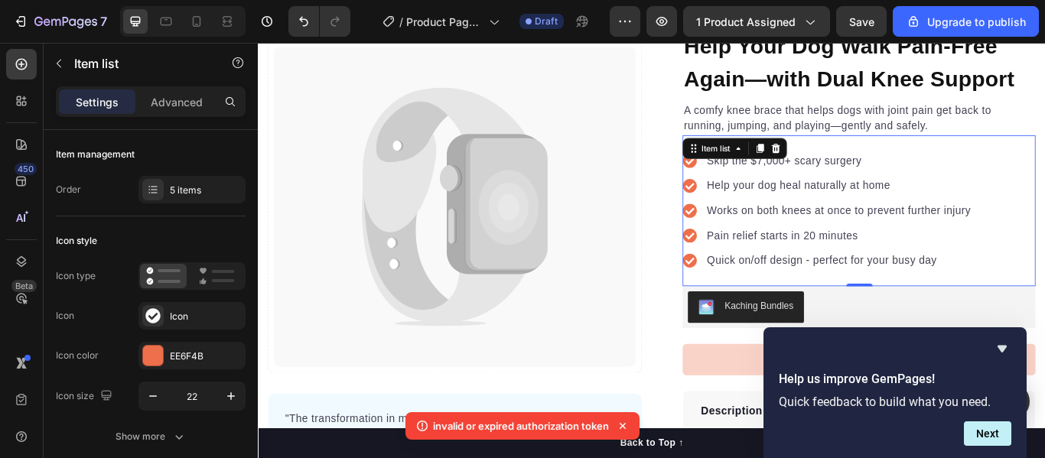
click at [1044, 200] on div "Skip the $7,000+ scary surgery Help your dog heal naturally at home Works on bo…" at bounding box center [959, 239] width 412 height 176
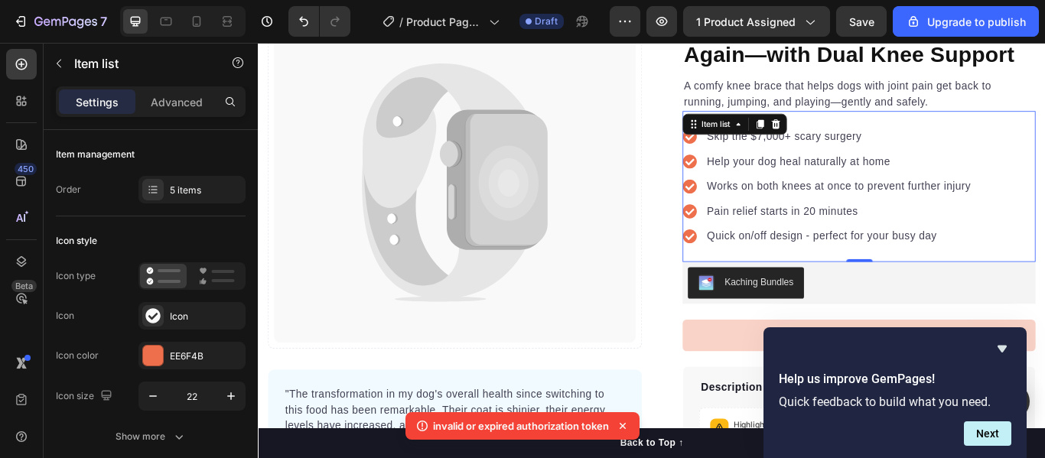
scroll to position [178, 0]
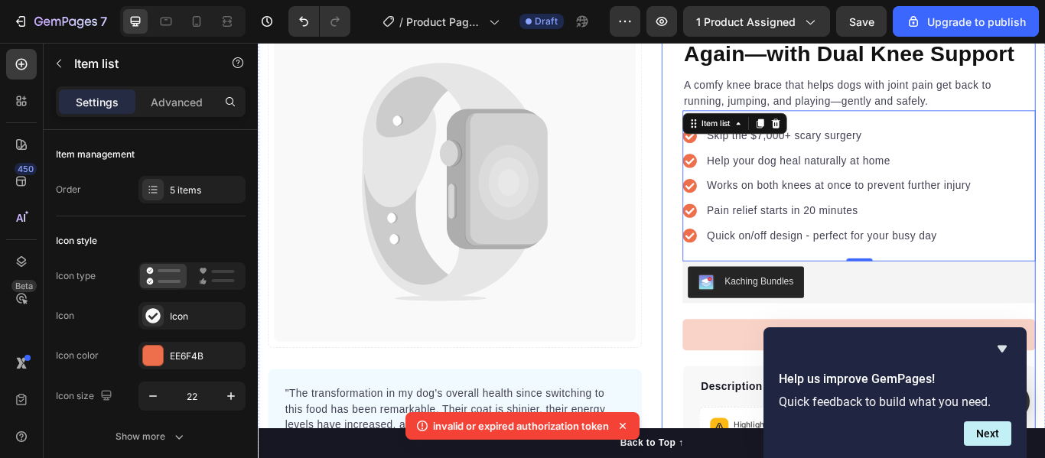
click at [728, 206] on div "Icon Icon Icon Icon Icon Icon List Hoz 10,000+ Happy Dogs Text block Row Help Y…" at bounding box center [946, 289] width 436 height 622
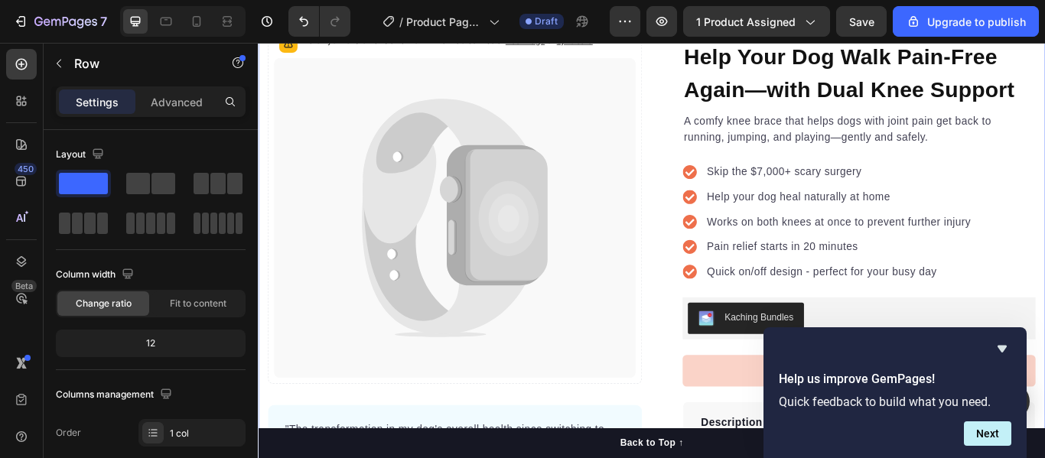
scroll to position [138, 0]
click at [1004, 353] on icon "Hide survey" at bounding box center [1002, 349] width 18 height 18
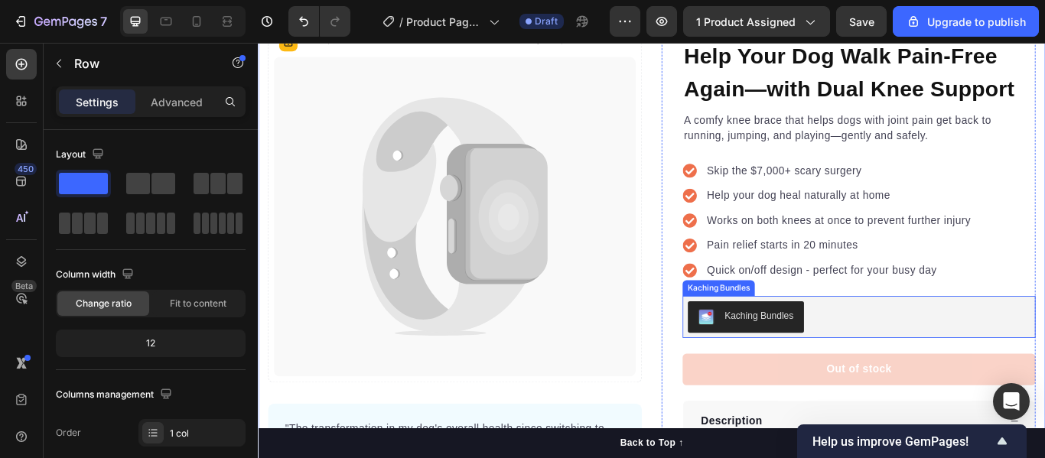
scroll to position [137, 0]
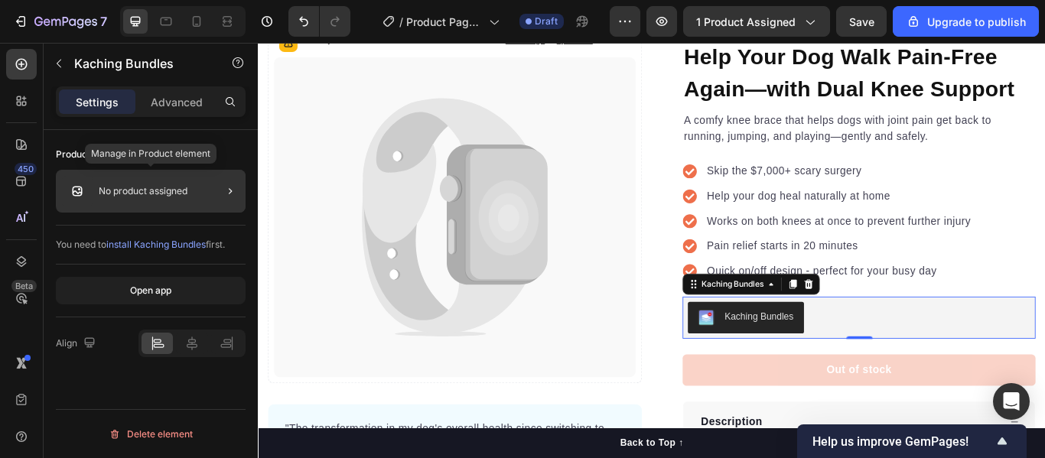
click at [193, 206] on div "No product assigned" at bounding box center [151, 191] width 190 height 43
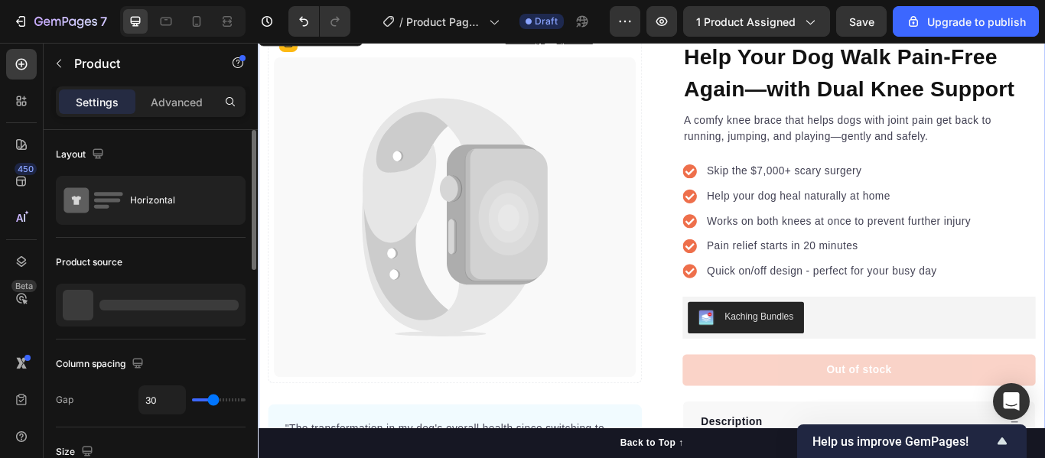
click at [165, 291] on div at bounding box center [151, 305] width 190 height 43
click at [200, 253] on div "Product source" at bounding box center [151, 262] width 190 height 24
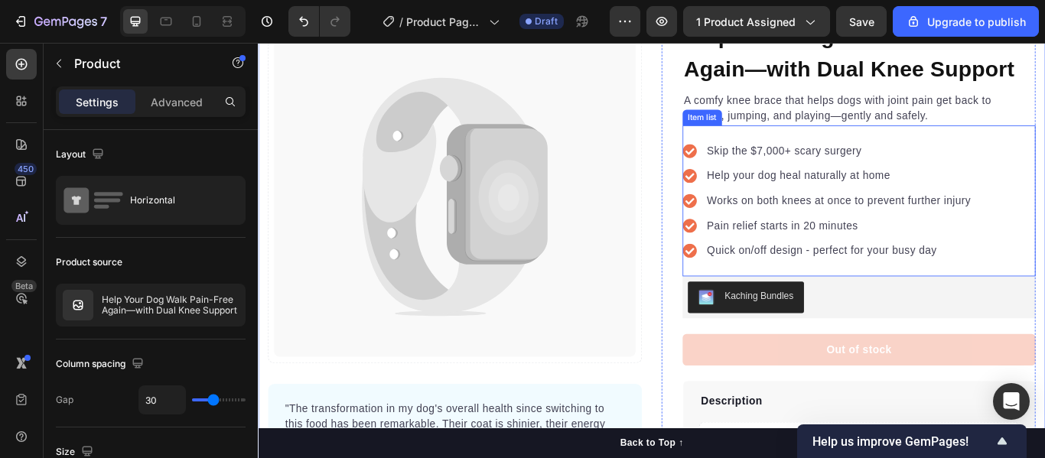
scroll to position [161, 0]
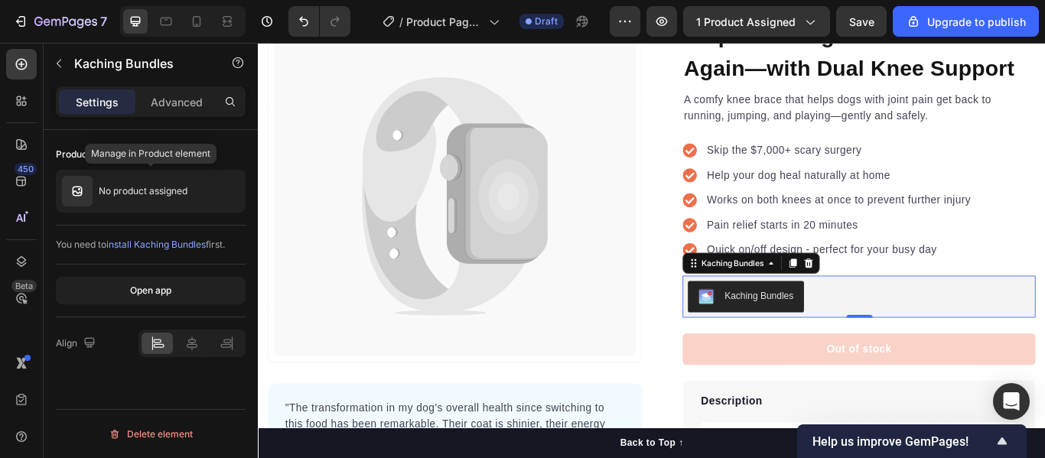
click at [186, 201] on div "No product assigned" at bounding box center [151, 191] width 190 height 43
click at [180, 98] on p "Advanced" at bounding box center [177, 102] width 52 height 16
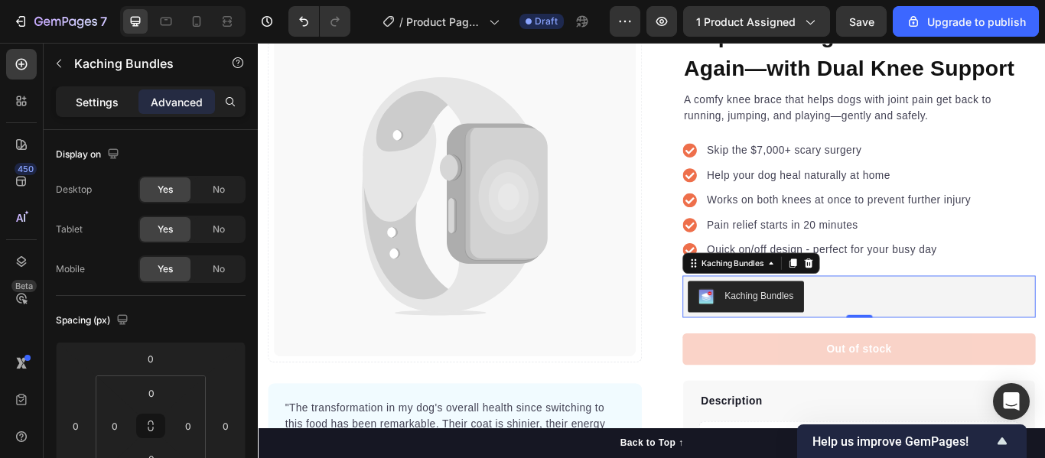
click at [116, 103] on p "Settings" at bounding box center [97, 102] width 43 height 16
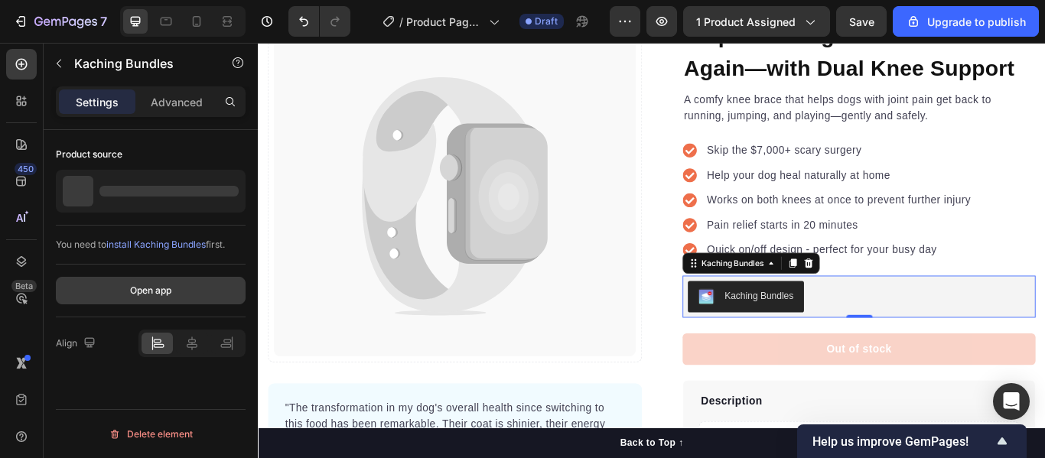
click at [170, 290] on div "Open app" at bounding box center [150, 291] width 41 height 14
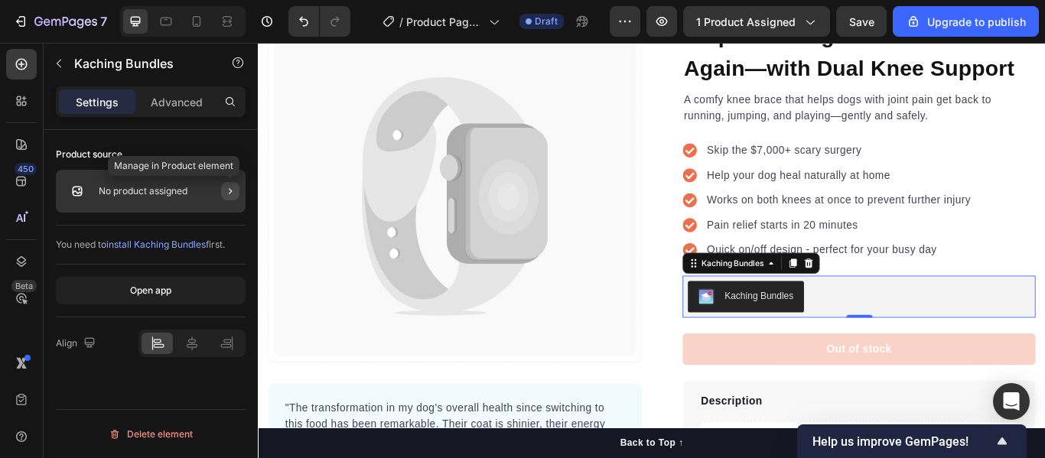
click at [223, 191] on button "button" at bounding box center [230, 191] width 18 height 18
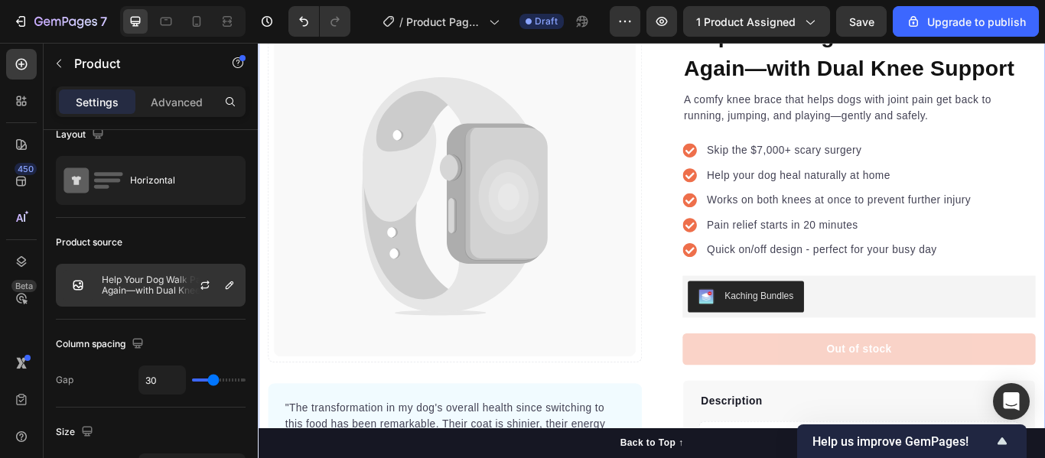
scroll to position [0, 0]
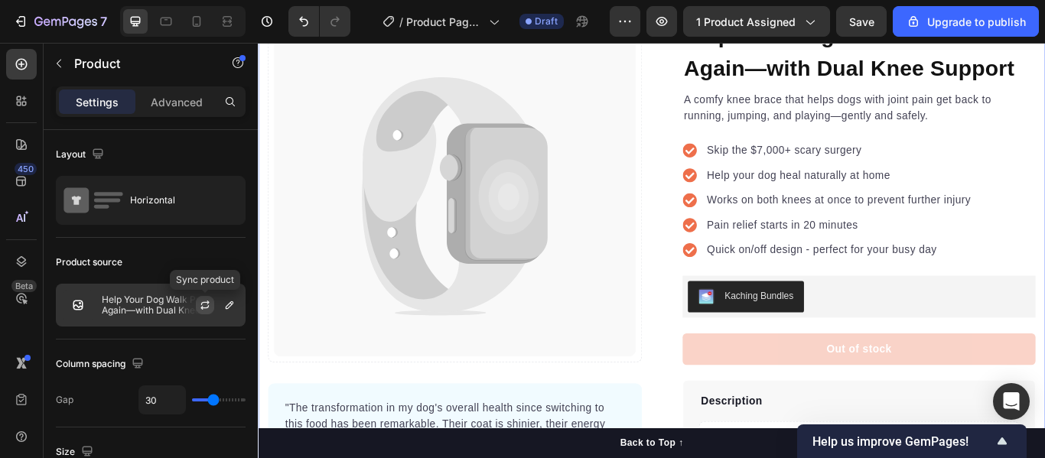
click at [207, 308] on icon "button" at bounding box center [204, 307] width 8 height 5
click at [233, 304] on icon "button" at bounding box center [230, 305] width 8 height 8
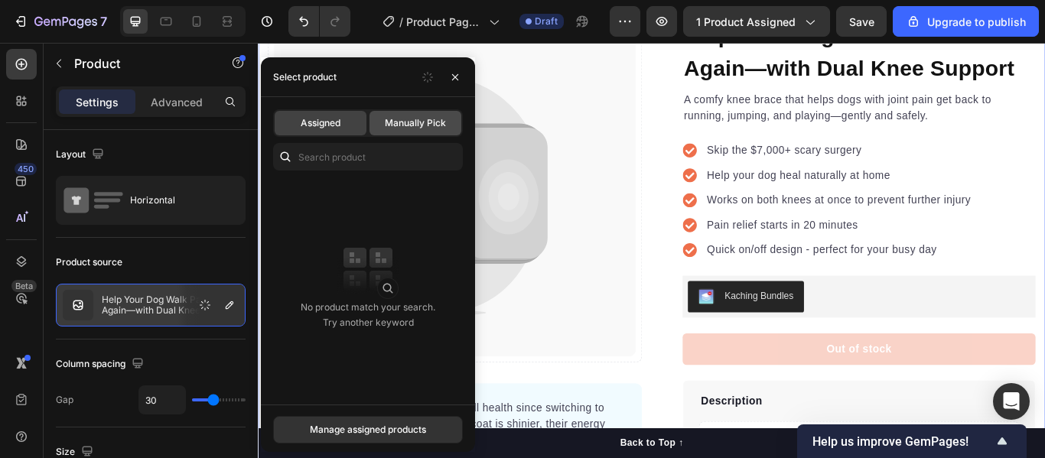
click at [402, 126] on span "Manually Pick" at bounding box center [415, 123] width 61 height 14
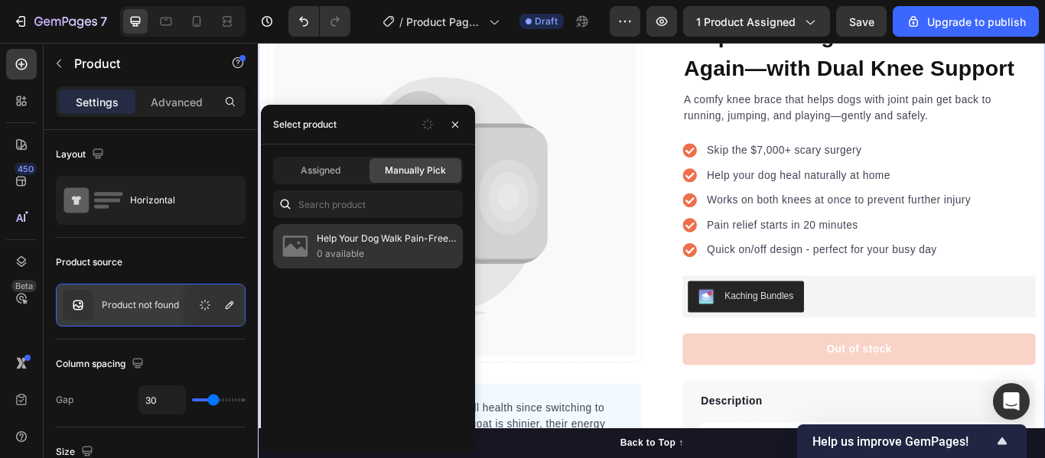
click at [352, 248] on p "0 available" at bounding box center [386, 253] width 139 height 15
click at [317, 240] on p "Help Your Dog Walk Pain-Free Again—with Dual Knee Support" at bounding box center [386, 238] width 139 height 15
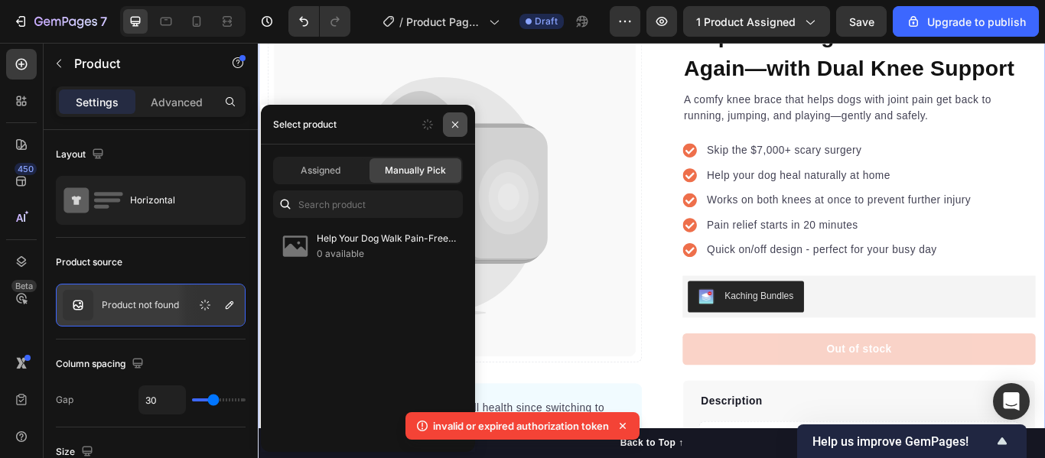
click at [453, 125] on icon "button" at bounding box center [455, 125] width 12 height 12
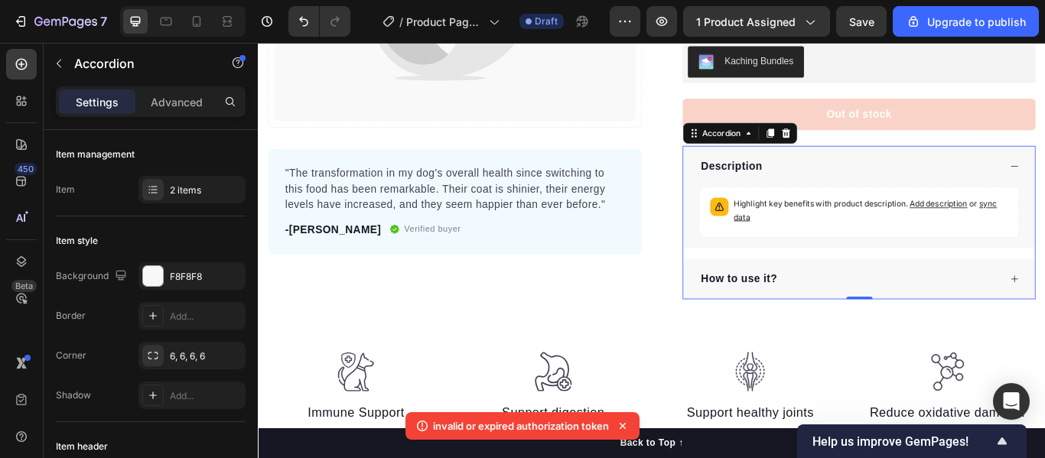
scroll to position [375, 0]
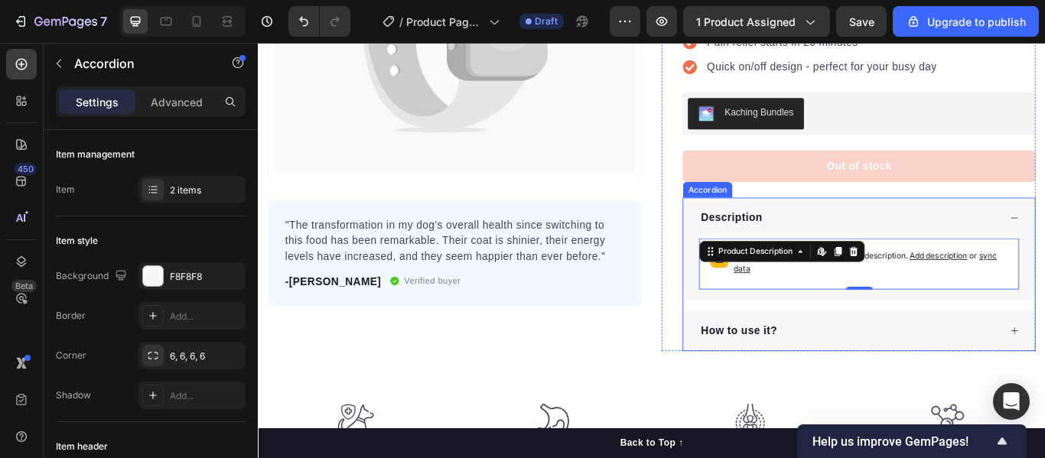
click at [854, 254] on div "Description" at bounding box center [947, 247] width 350 height 23
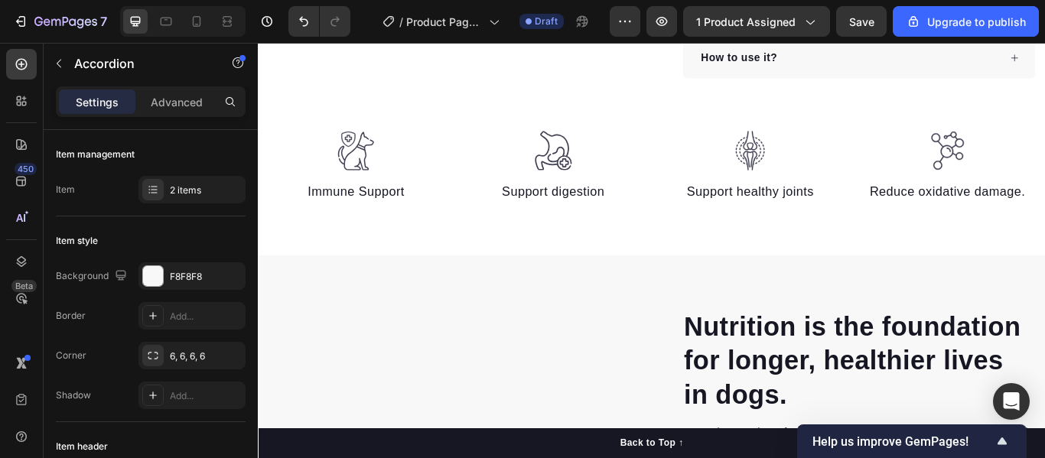
scroll to position [690, 0]
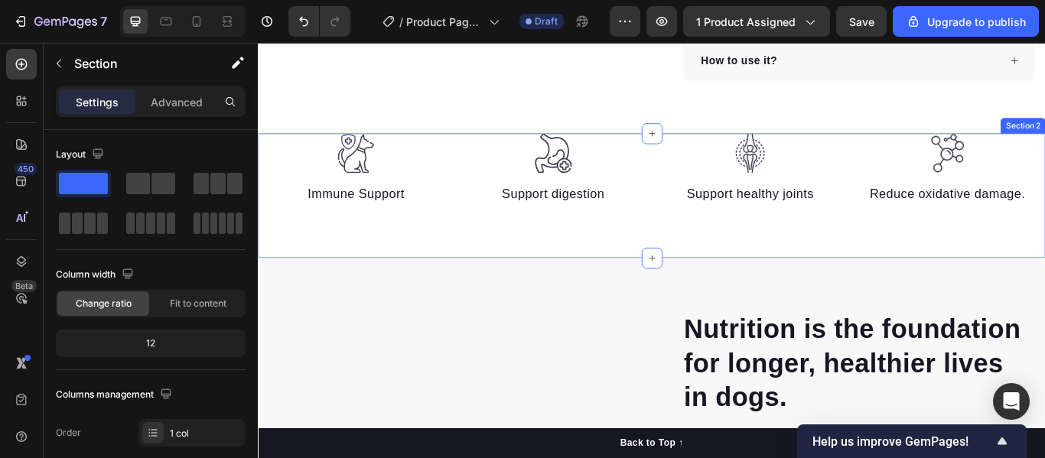
click at [647, 247] on div "Image Immune Support Text block Image Support digestion Text block Image Suppor…" at bounding box center [717, 220] width 918 height 145
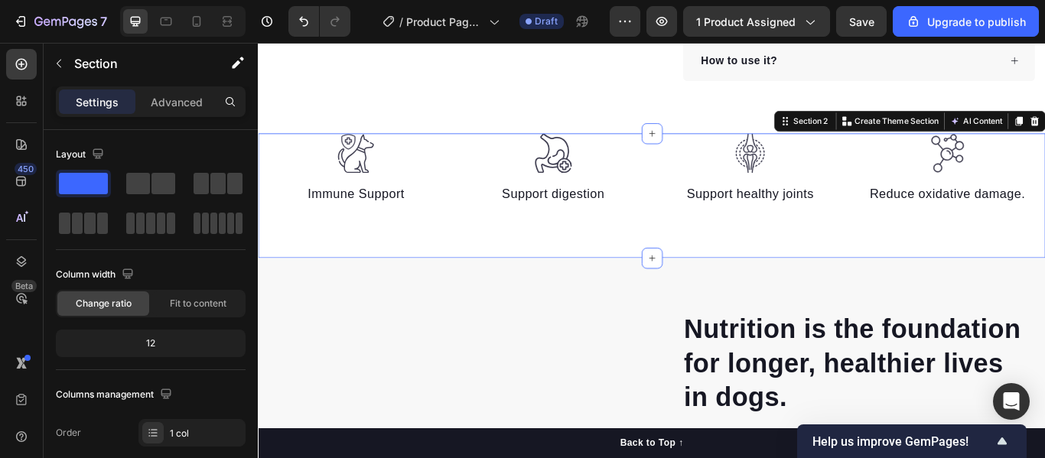
click at [690, 265] on div "Image Immune Support Text block Image Support digestion Text block Image Suppor…" at bounding box center [717, 220] width 918 height 145
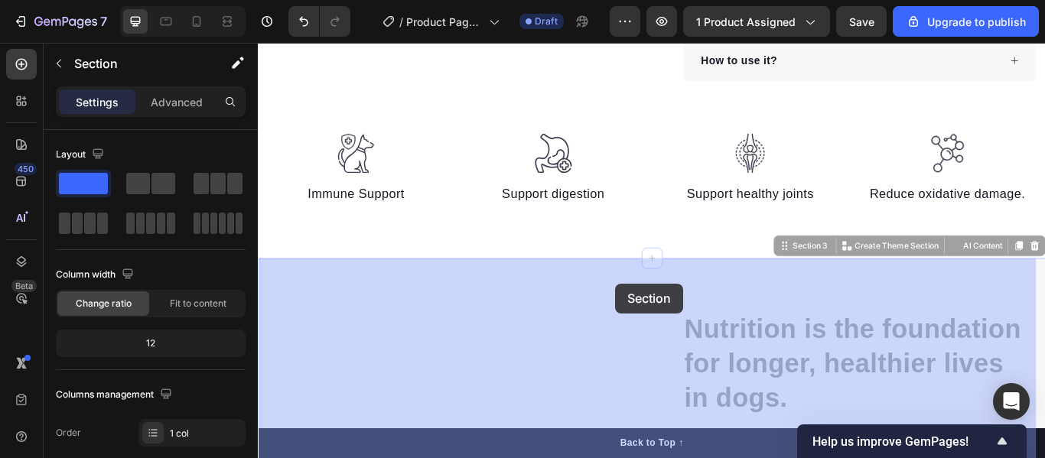
drag, startPoint x: 665, startPoint y: 334, endPoint x: 675, endPoint y: 324, distance: 14.6
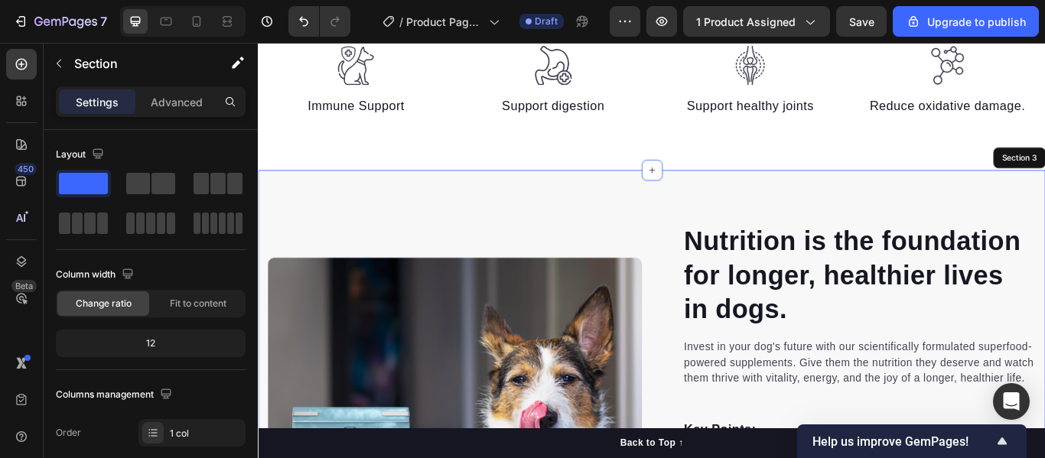
scroll to position [795, 0]
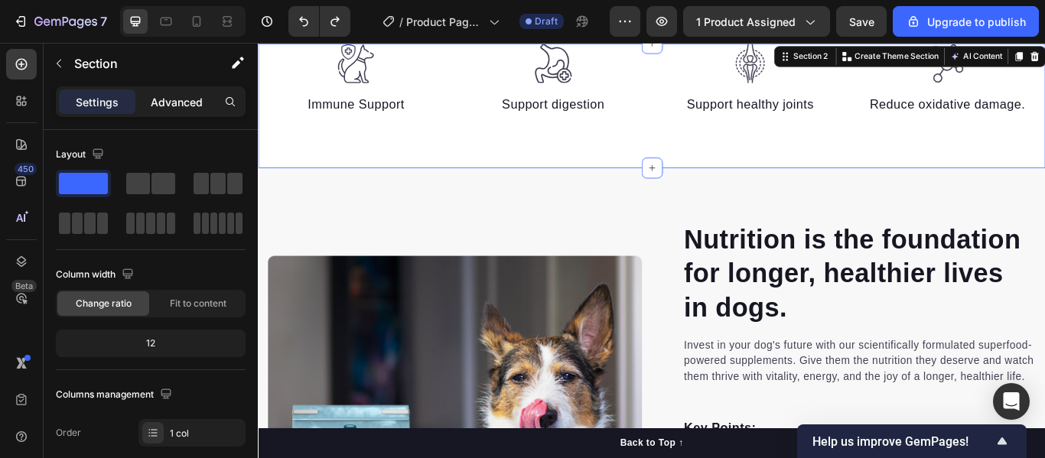
click at [176, 99] on p "Advanced" at bounding box center [177, 102] width 52 height 16
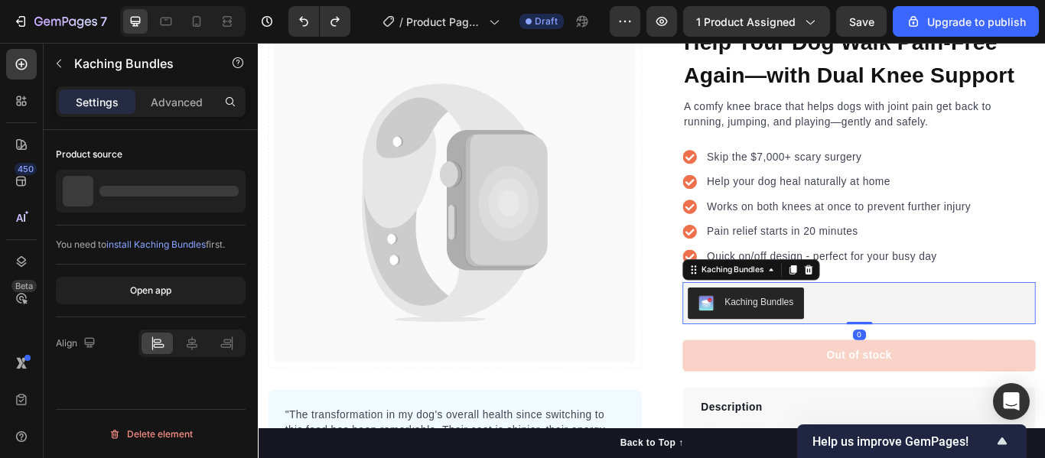
scroll to position [0, 0]
click at [139, 431] on div "Delete element" at bounding box center [151, 434] width 84 height 18
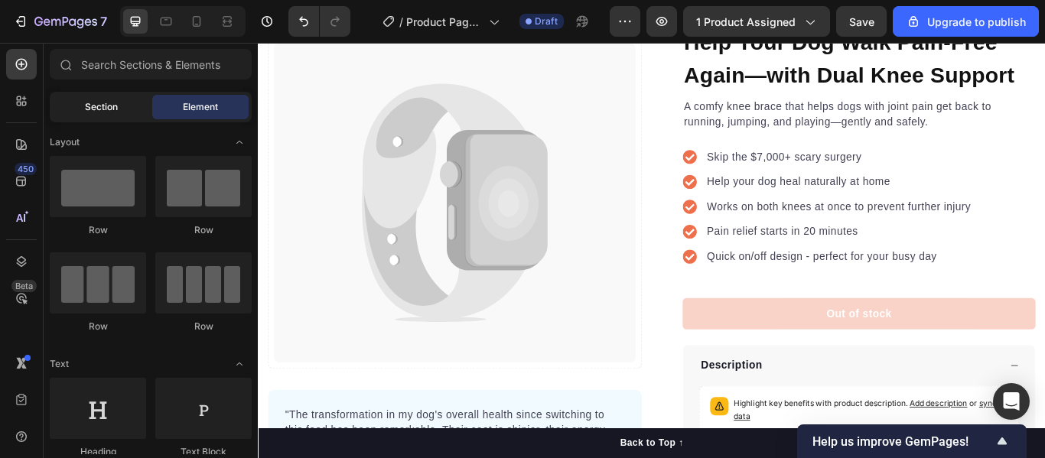
click at [109, 112] on span "Section" at bounding box center [101, 107] width 33 height 14
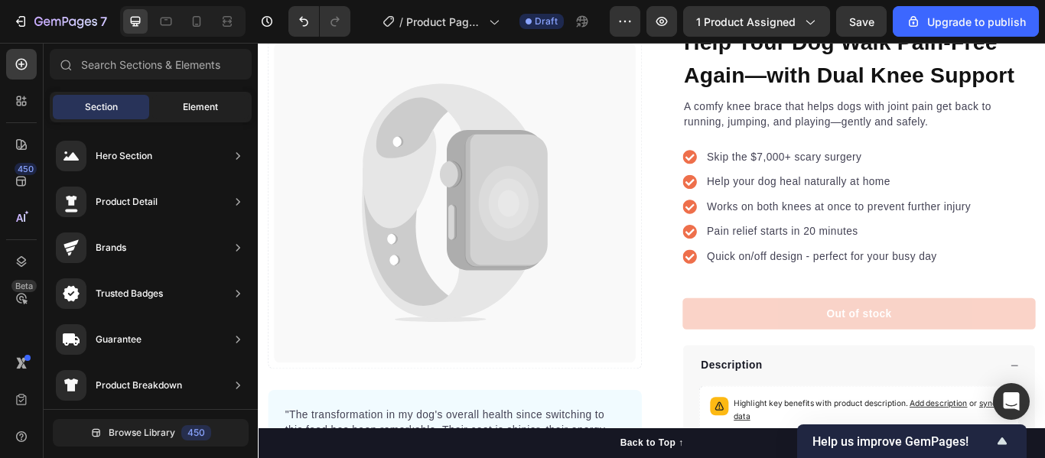
click at [187, 100] on span "Element" at bounding box center [200, 107] width 35 height 14
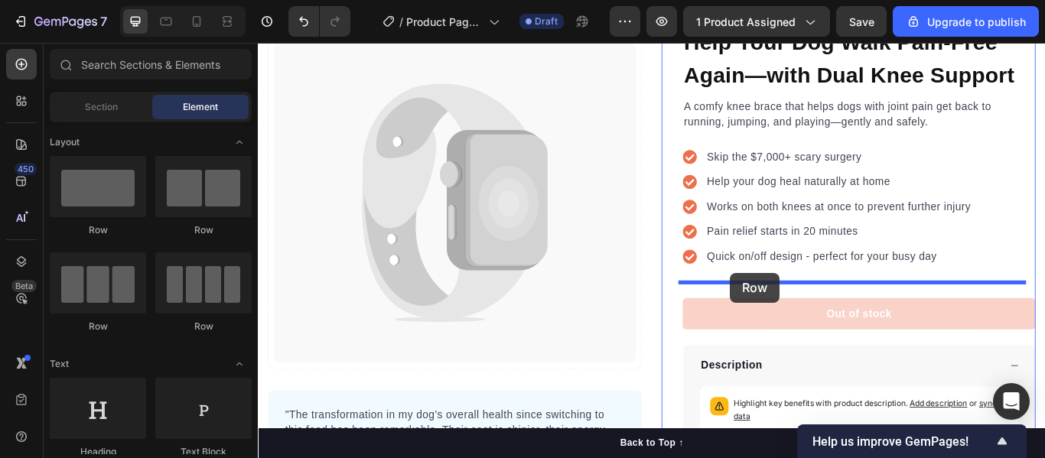
drag, startPoint x: 372, startPoint y: 250, endPoint x: 809, endPoint y: 311, distance: 441.9
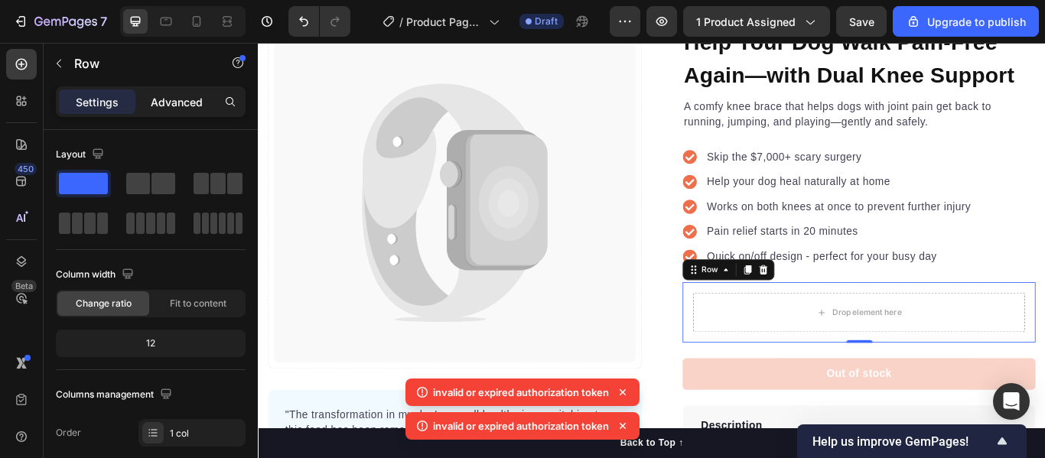
click at [173, 96] on p "Advanced" at bounding box center [177, 102] width 52 height 16
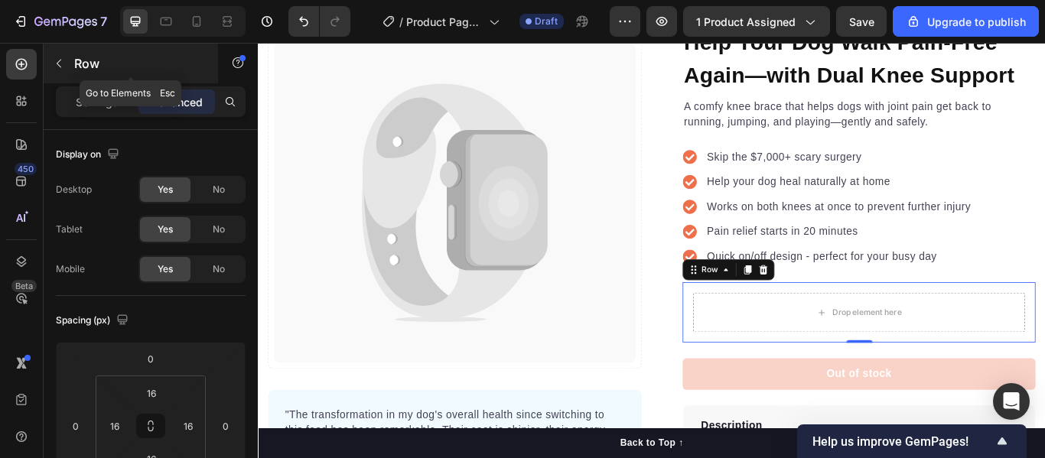
click at [57, 57] on button "button" at bounding box center [59, 63] width 24 height 24
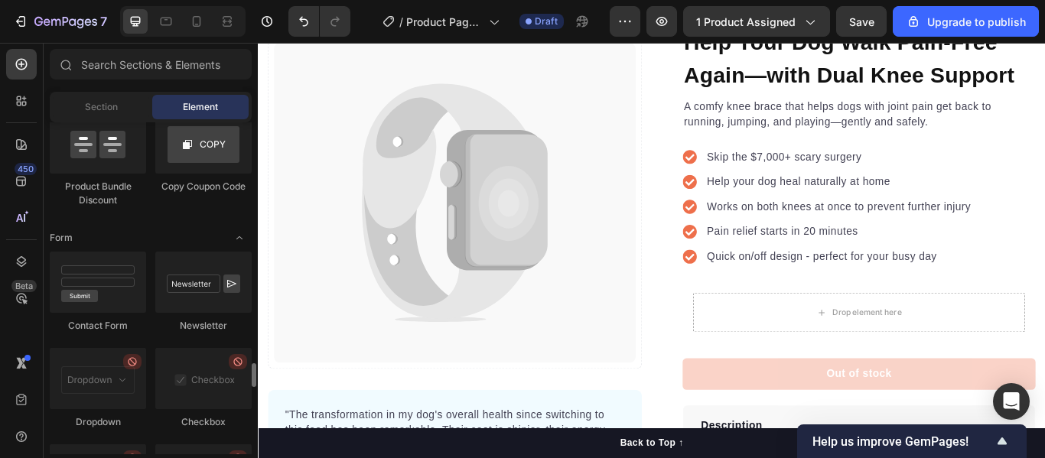
scroll to position [3485, 0]
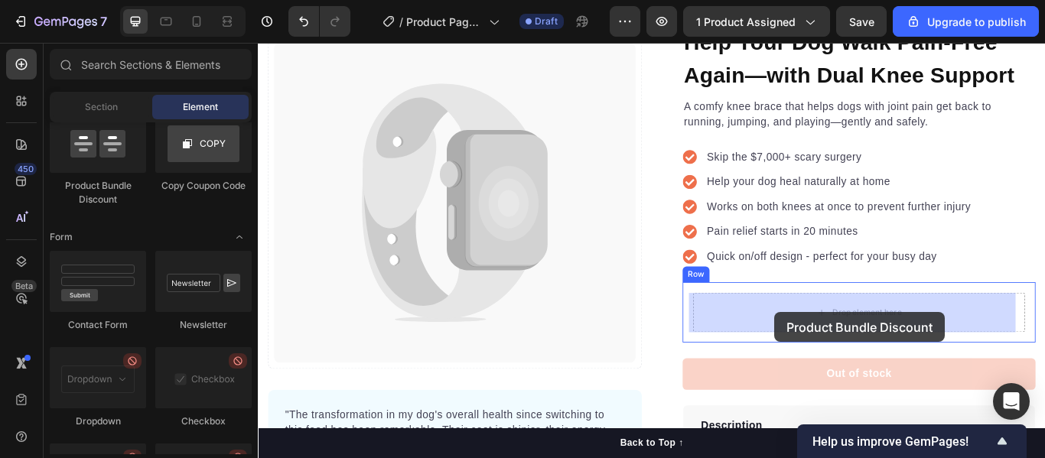
drag, startPoint x: 344, startPoint y: 194, endPoint x: 860, endPoint y: 357, distance: 540.5
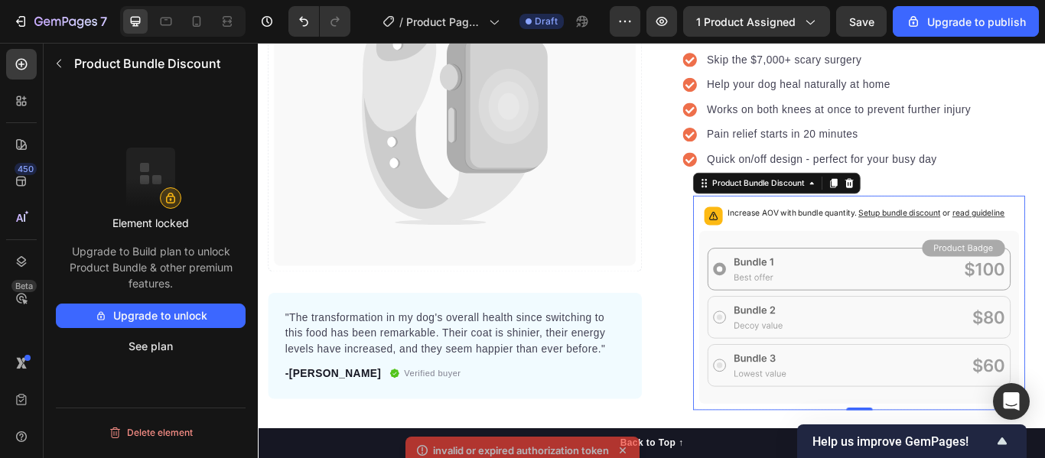
scroll to position [241, 0]
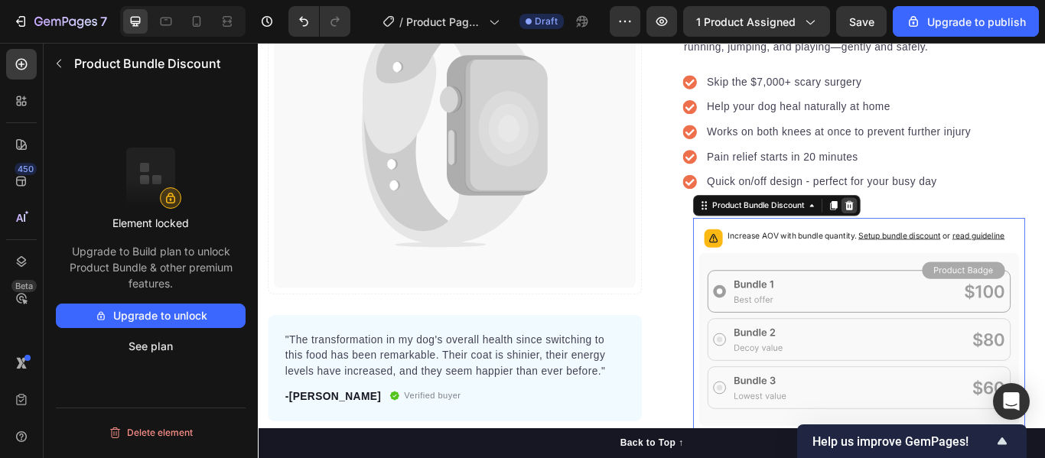
click at [947, 236] on icon at bounding box center [947, 232] width 12 height 12
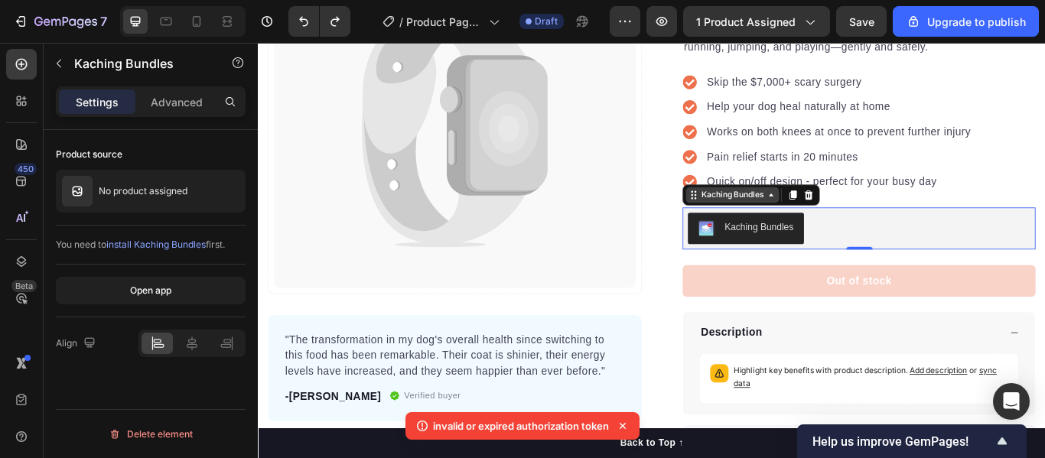
click at [851, 226] on icon at bounding box center [856, 220] width 12 height 12
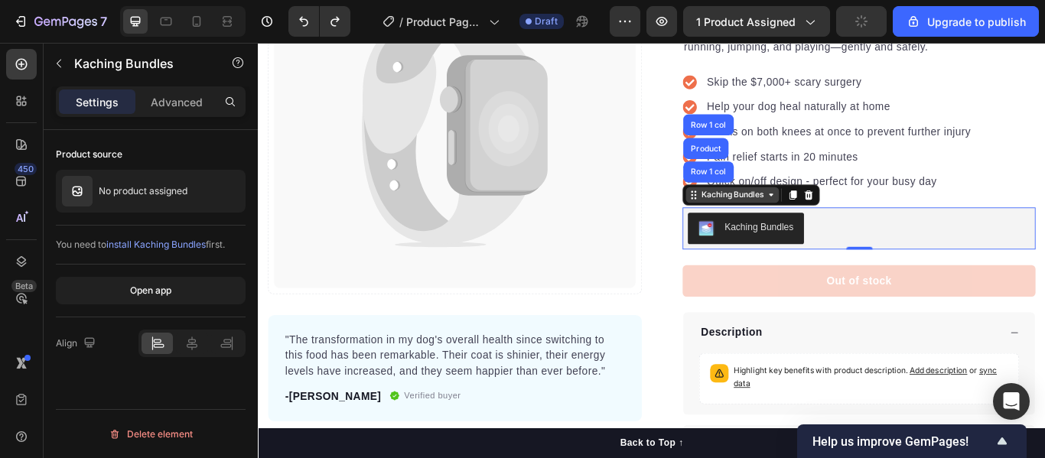
click at [854, 220] on icon at bounding box center [856, 220] width 5 height 3
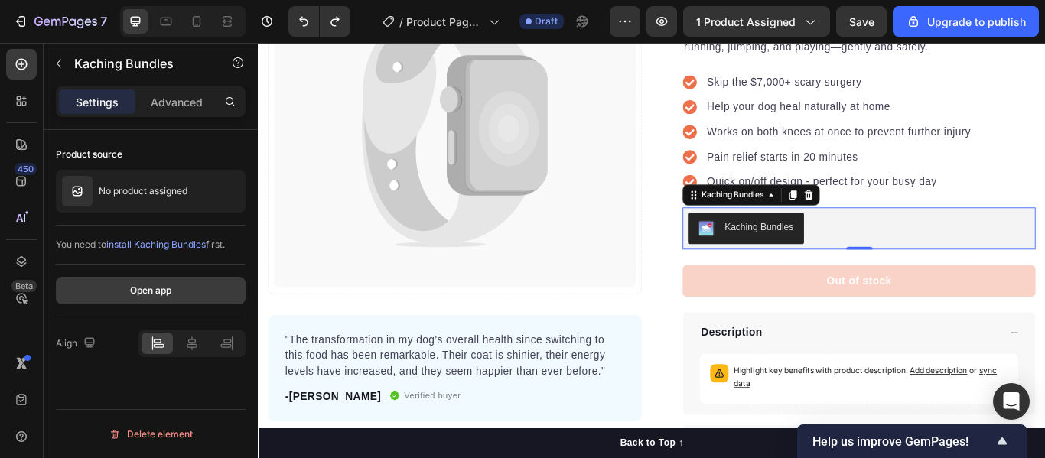
click at [144, 288] on div "Open app" at bounding box center [150, 291] width 41 height 14
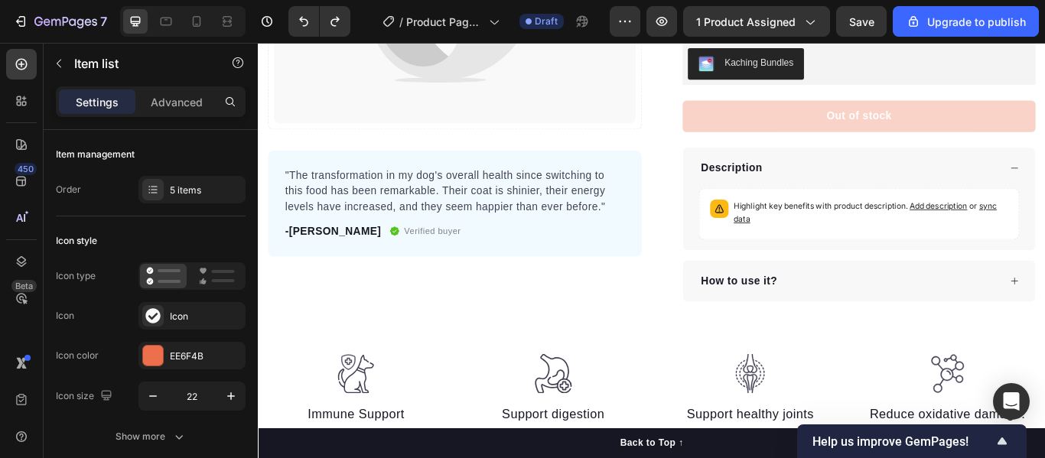
scroll to position [434, 0]
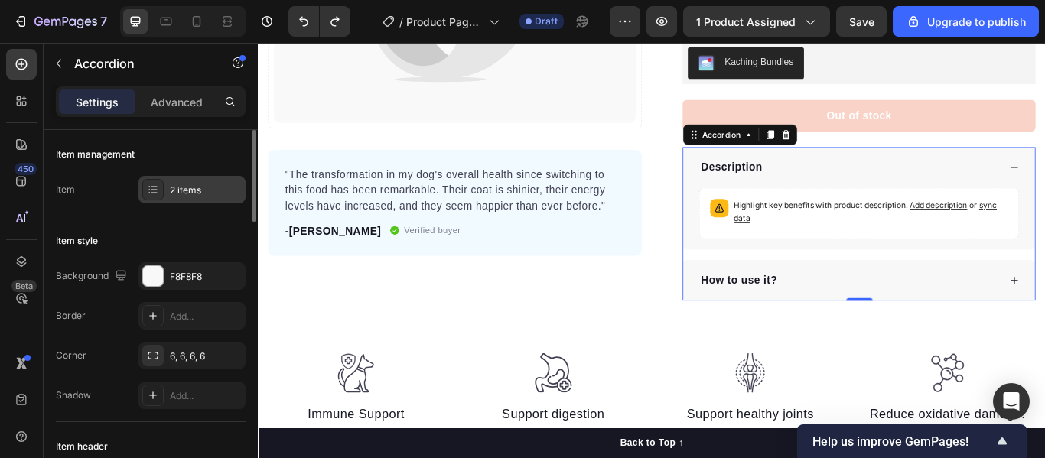
click at [210, 200] on div "2 items" at bounding box center [191, 190] width 107 height 28
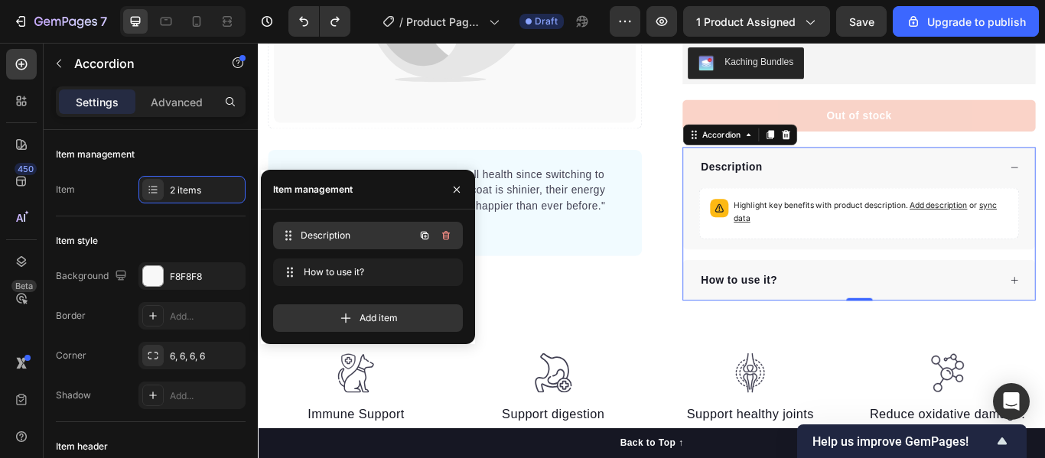
click at [378, 232] on span "Description" at bounding box center [357, 236] width 113 height 14
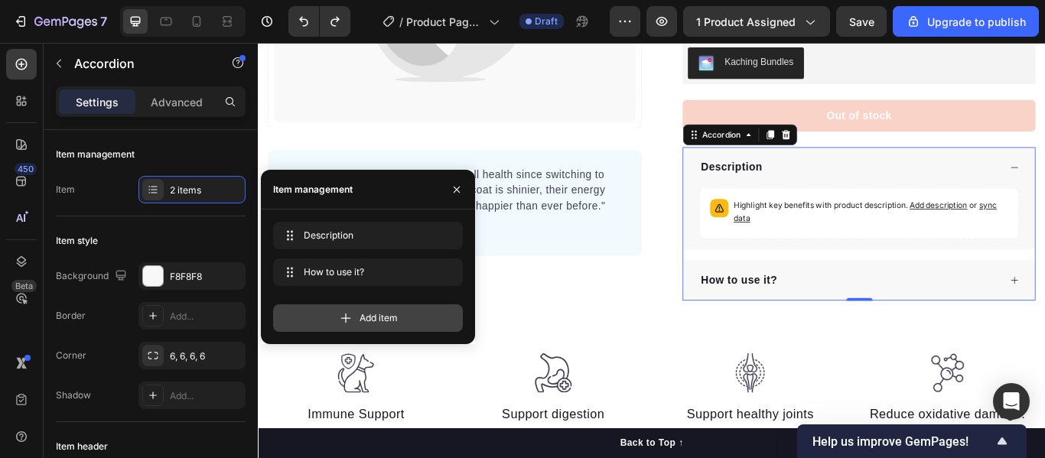
click at [357, 313] on div "Add item" at bounding box center [368, 318] width 190 height 28
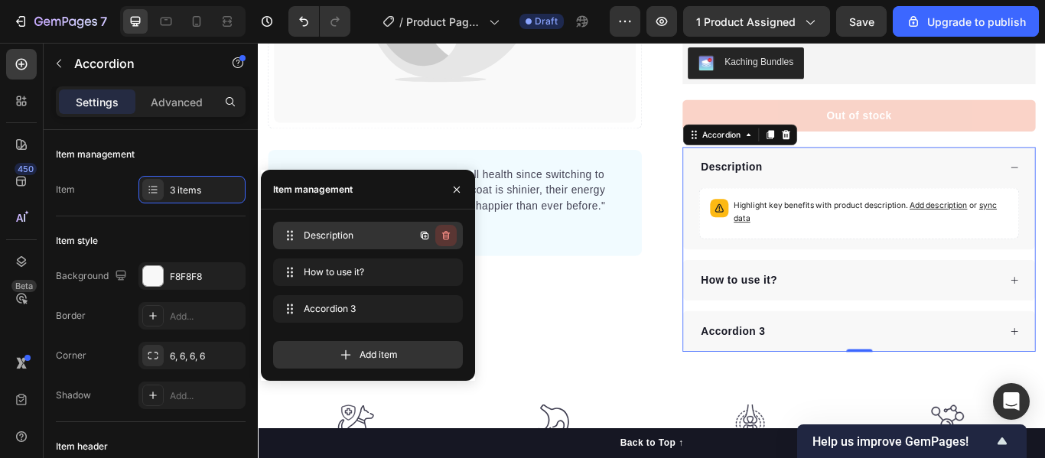
click at [450, 237] on icon "button" at bounding box center [446, 236] width 12 height 12
click at [432, 236] on div "Delete" at bounding box center [436, 236] width 28 height 14
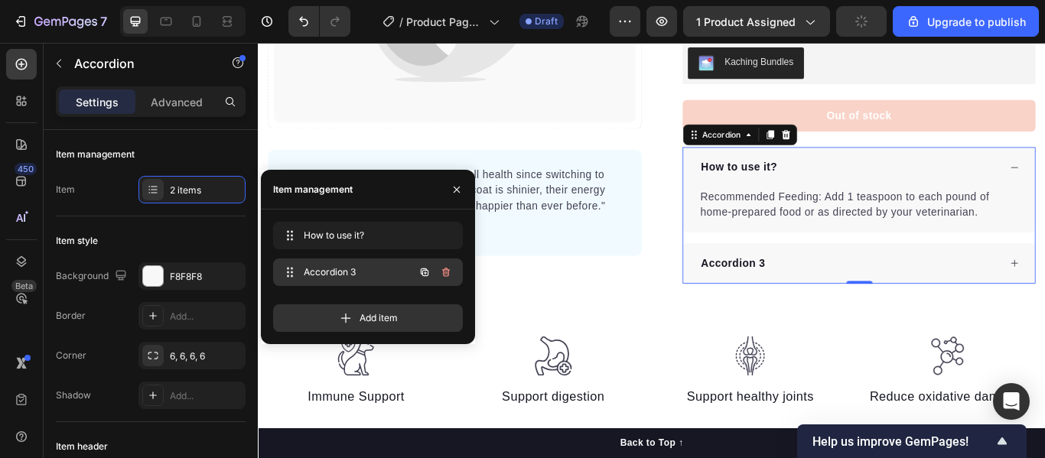
click at [324, 270] on span "Accordion 3" at bounding box center [347, 272] width 86 height 14
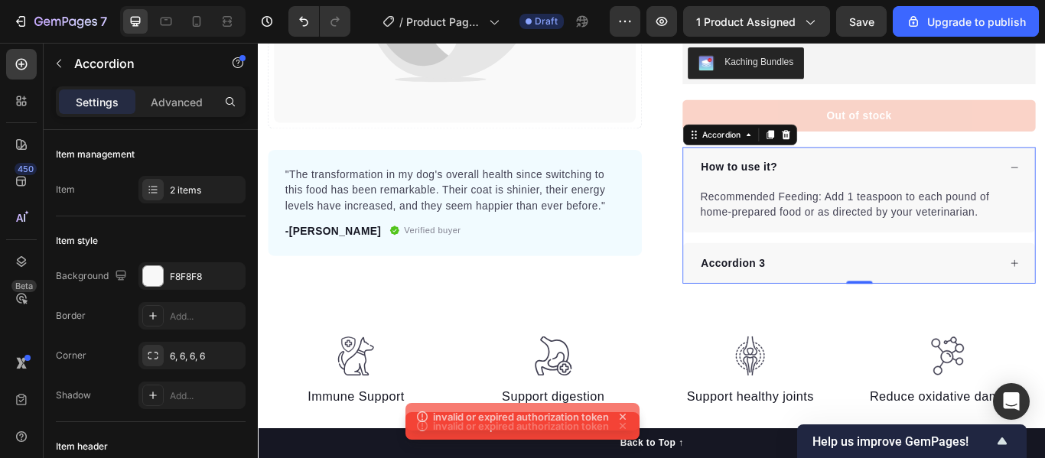
click at [838, 304] on div "Accordion 3" at bounding box center [812, 299] width 80 height 23
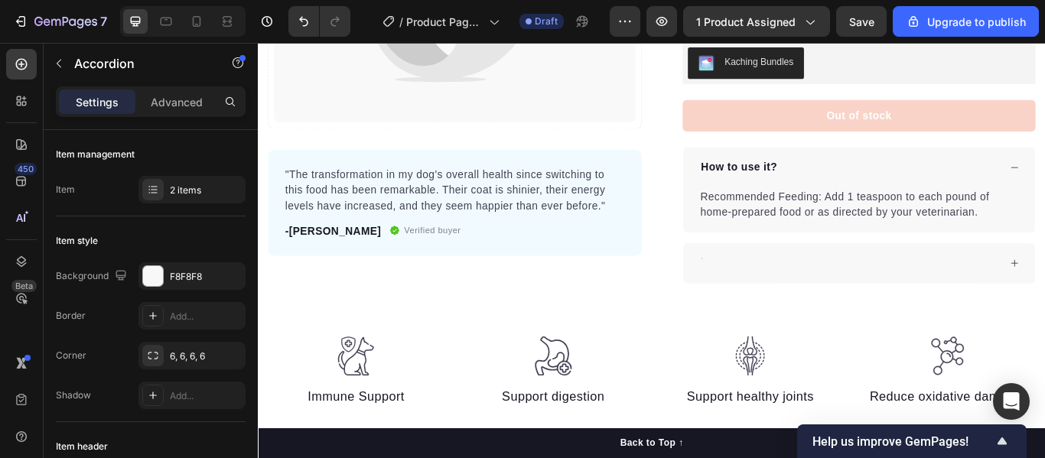
scroll to position [431, 0]
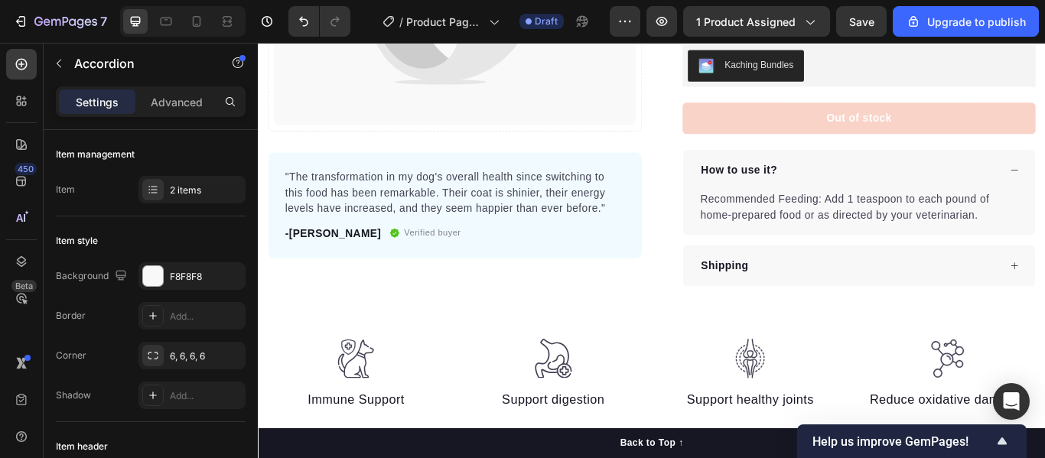
click at [876, 195] on div "How to use it?" at bounding box center [947, 191] width 350 height 23
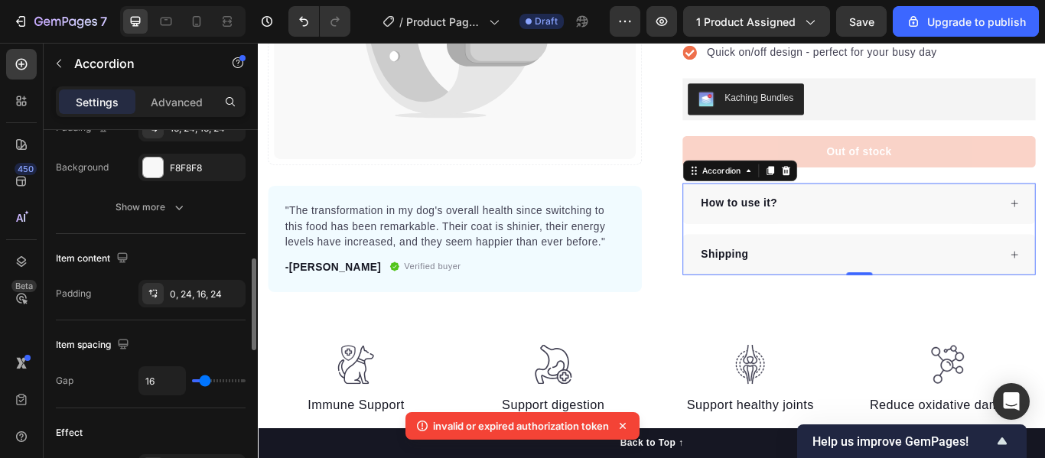
scroll to position [516, 0]
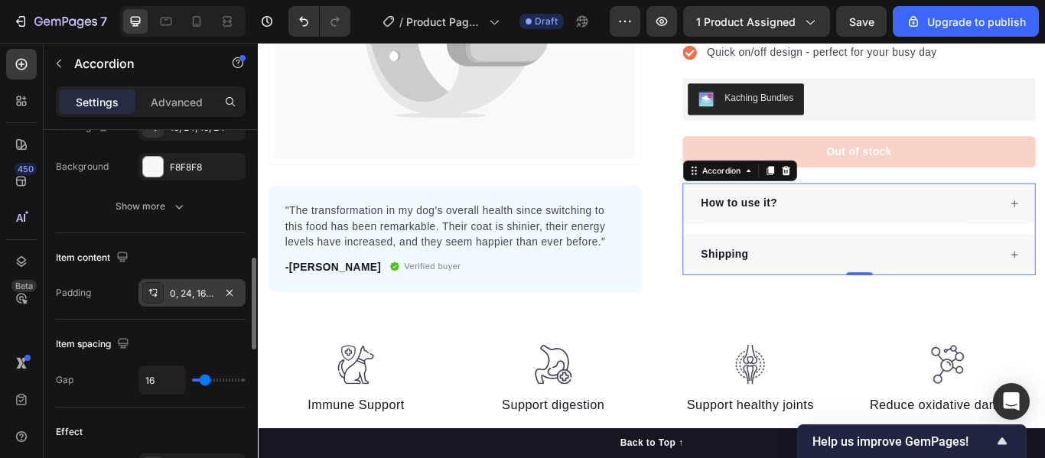
click at [198, 297] on div "0, 24, 16, 24" at bounding box center [192, 294] width 44 height 14
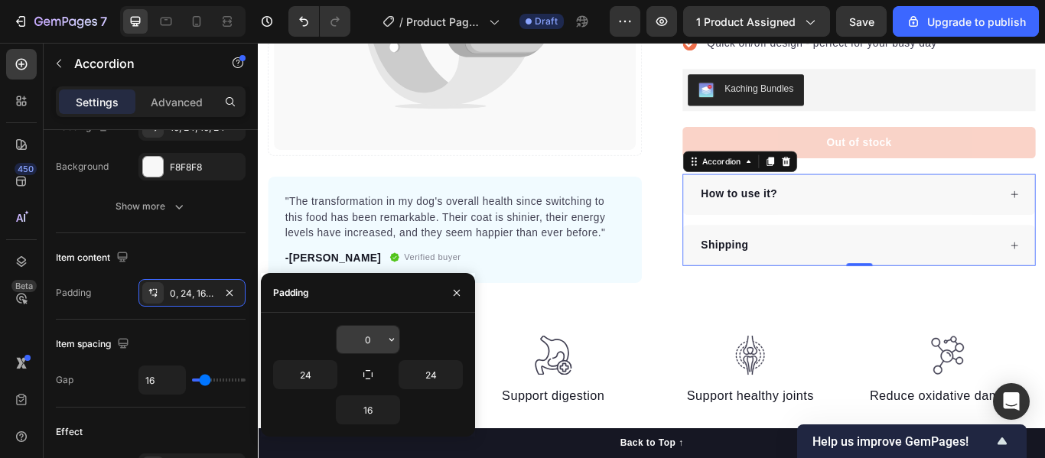
scroll to position [412, 0]
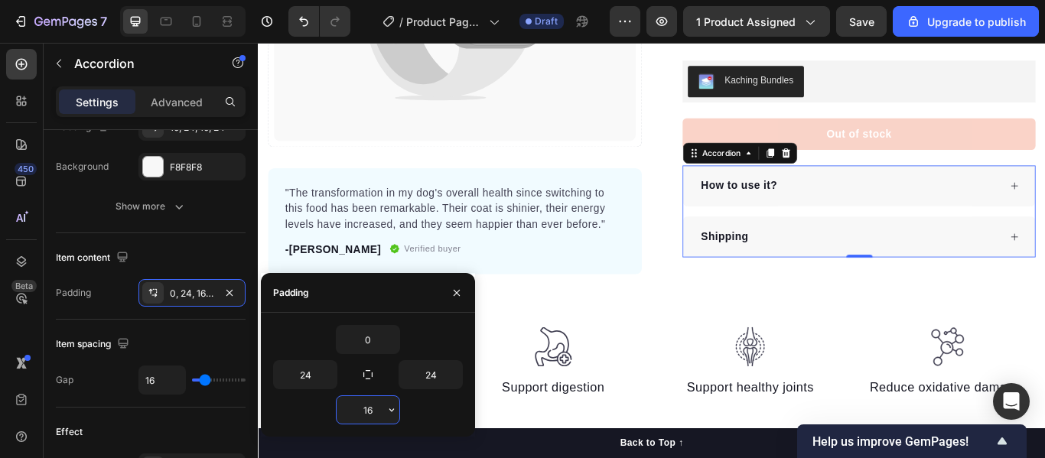
click at [372, 417] on input "16" at bounding box center [368, 410] width 63 height 28
type input "10"
click at [419, 334] on div "0" at bounding box center [368, 339] width 190 height 29
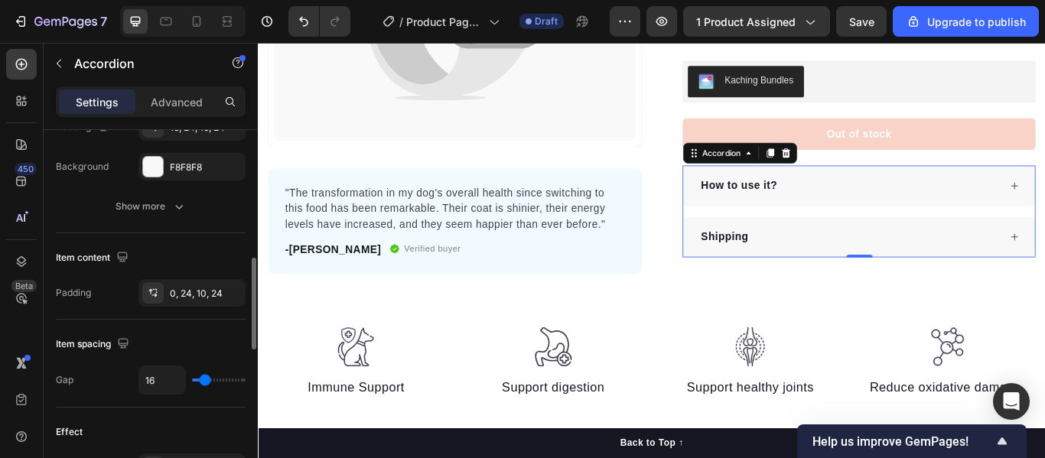
click at [194, 252] on div "Item content" at bounding box center [151, 258] width 190 height 24
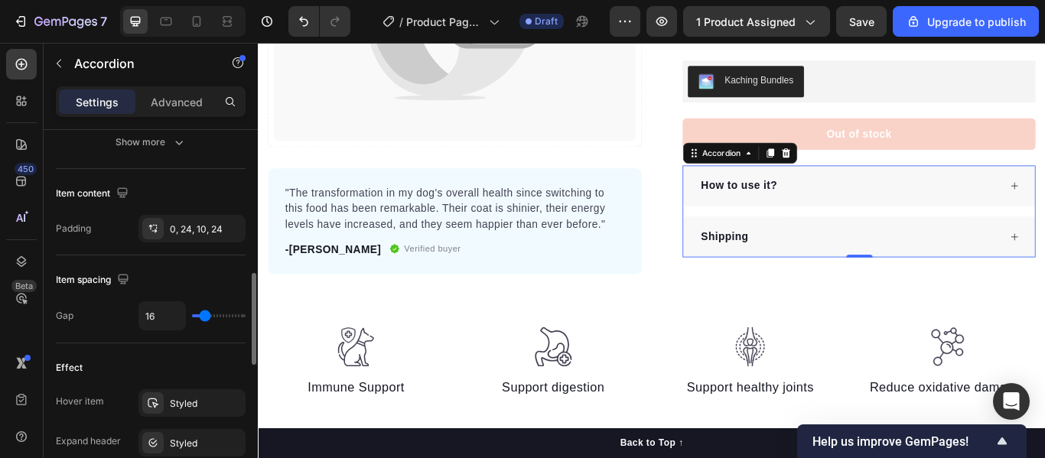
scroll to position [584, 0]
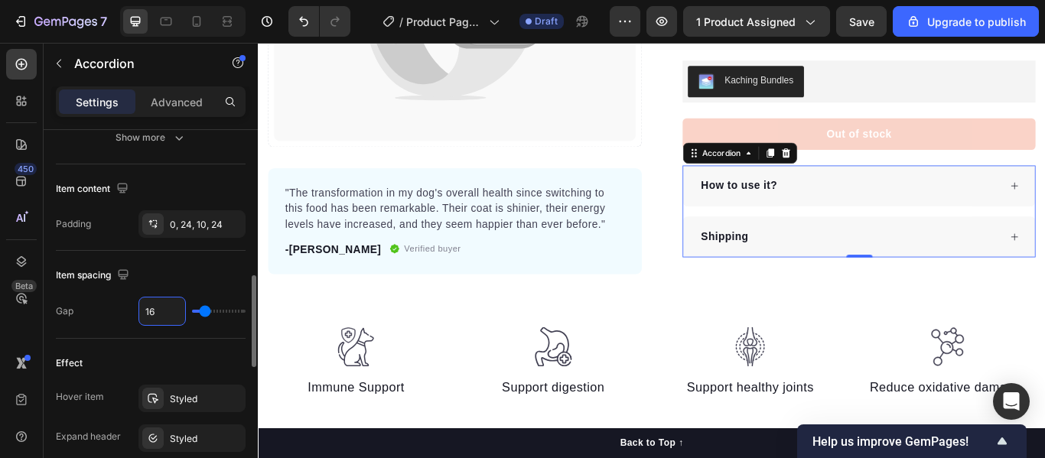
click at [158, 308] on input "16" at bounding box center [162, 312] width 46 height 28
type input "0"
type input "1"
type input "10"
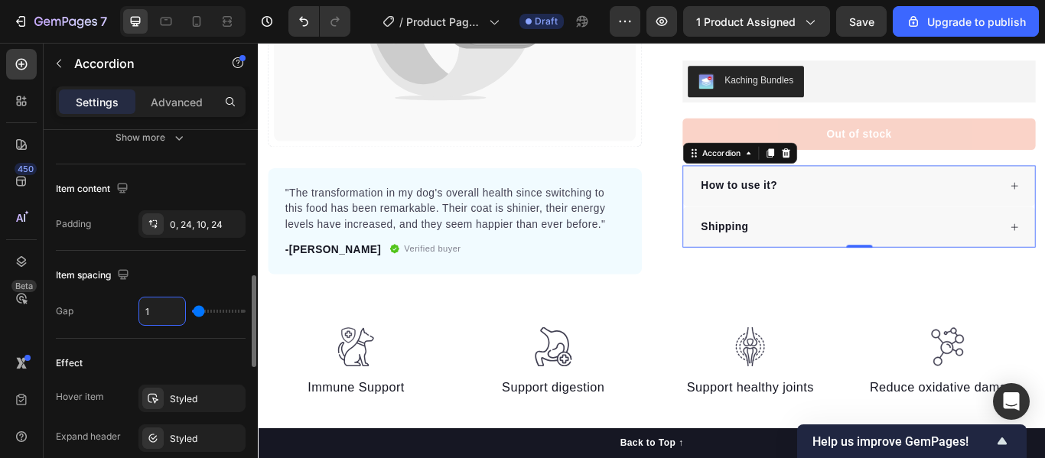
type input "10"
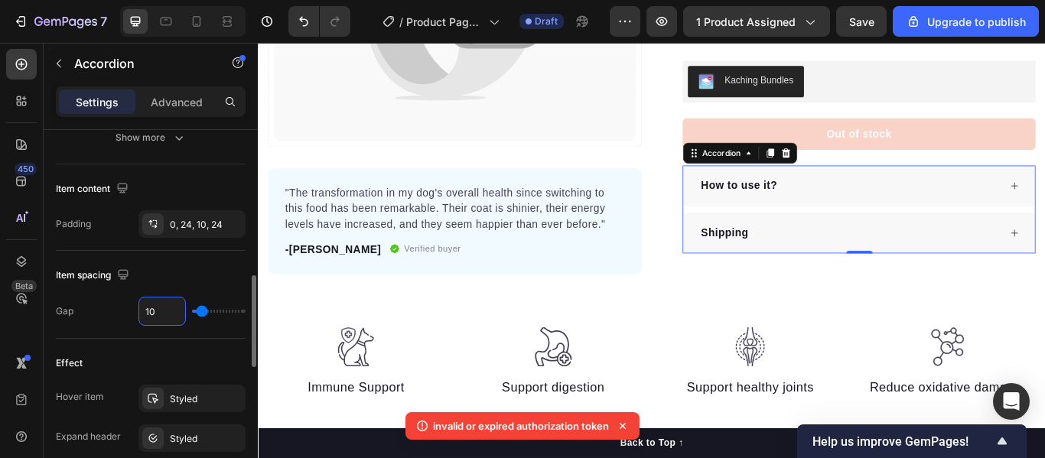
type input "10"
click at [164, 261] on div "Item spacing Gap 10" at bounding box center [151, 295] width 190 height 88
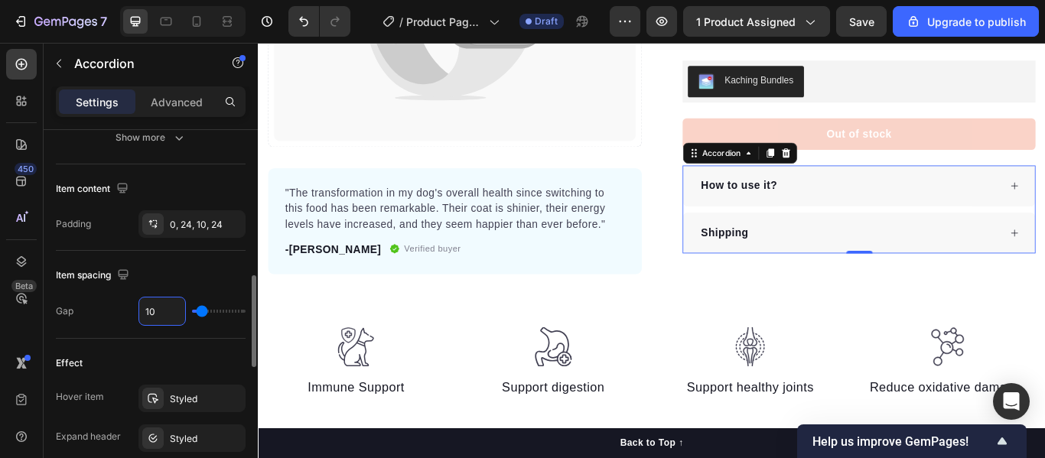
click at [161, 317] on input "10" at bounding box center [162, 312] width 46 height 28
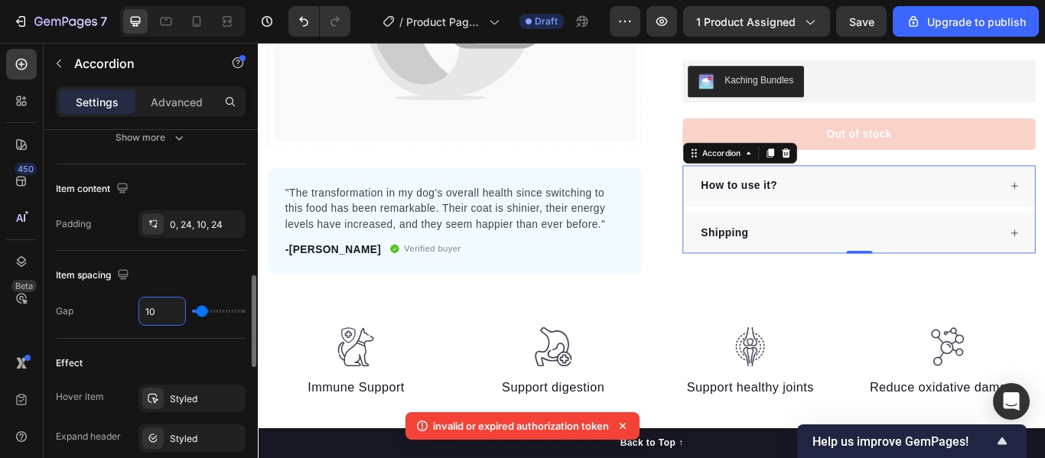
type input "0"
type input "4"
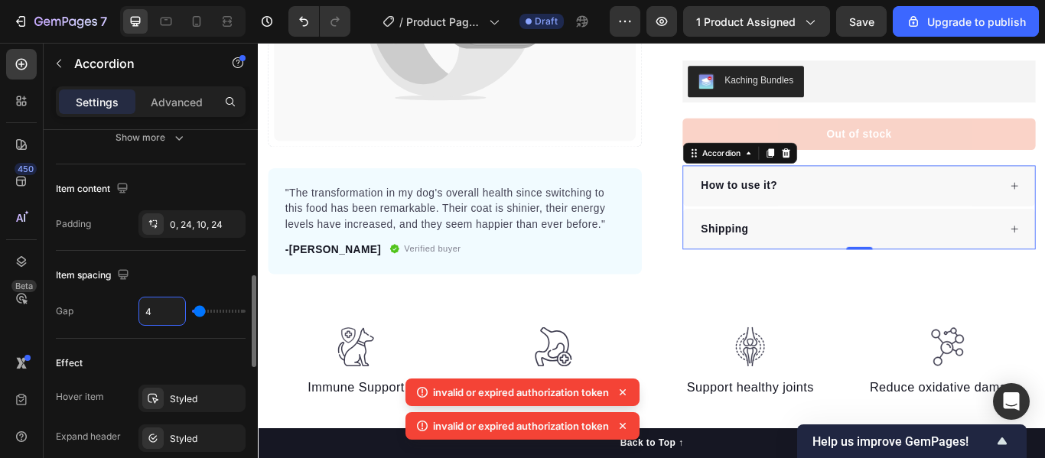
type input "4"
click at [155, 267] on div "Item spacing" at bounding box center [151, 275] width 190 height 24
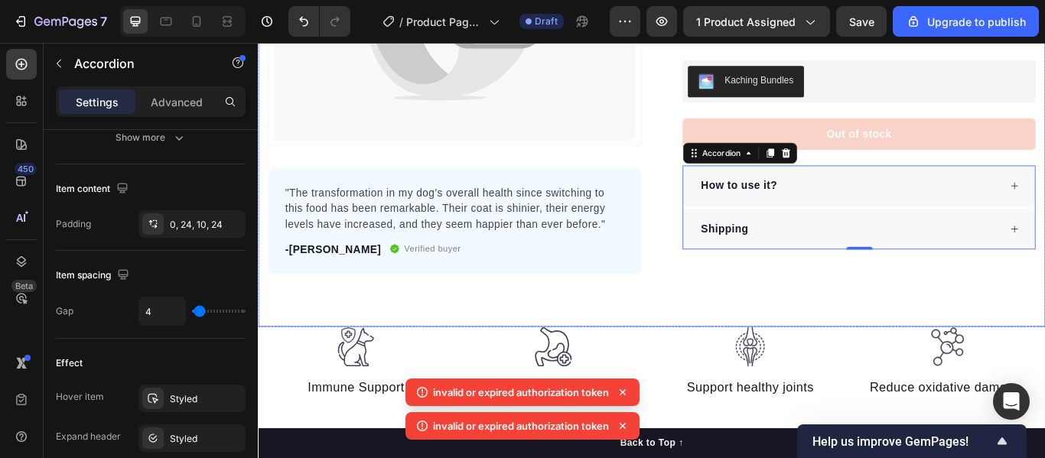
click at [797, 315] on div "Catch your customer's attention with attracted media. Add image or sync data Pr…" at bounding box center [717, 40] width 918 height 667
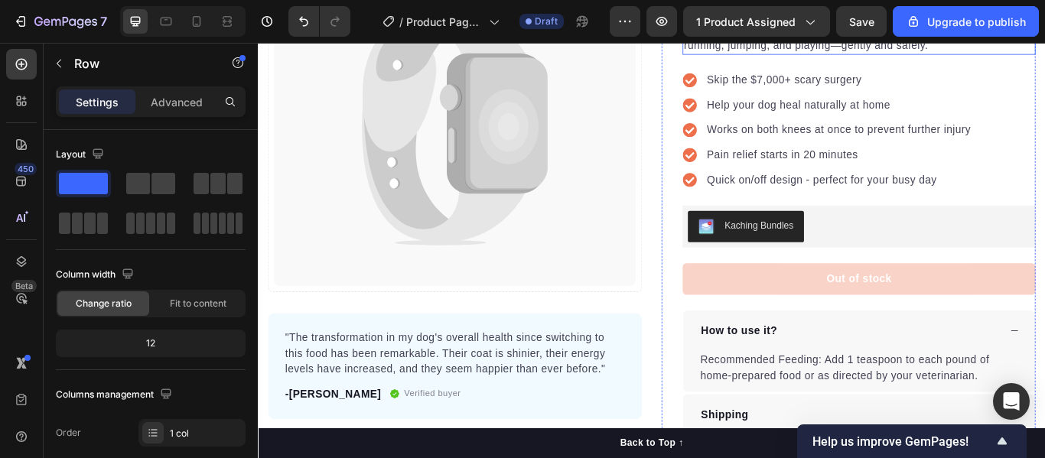
scroll to position [0, 0]
